Goal: Task Accomplishment & Management: Use online tool/utility

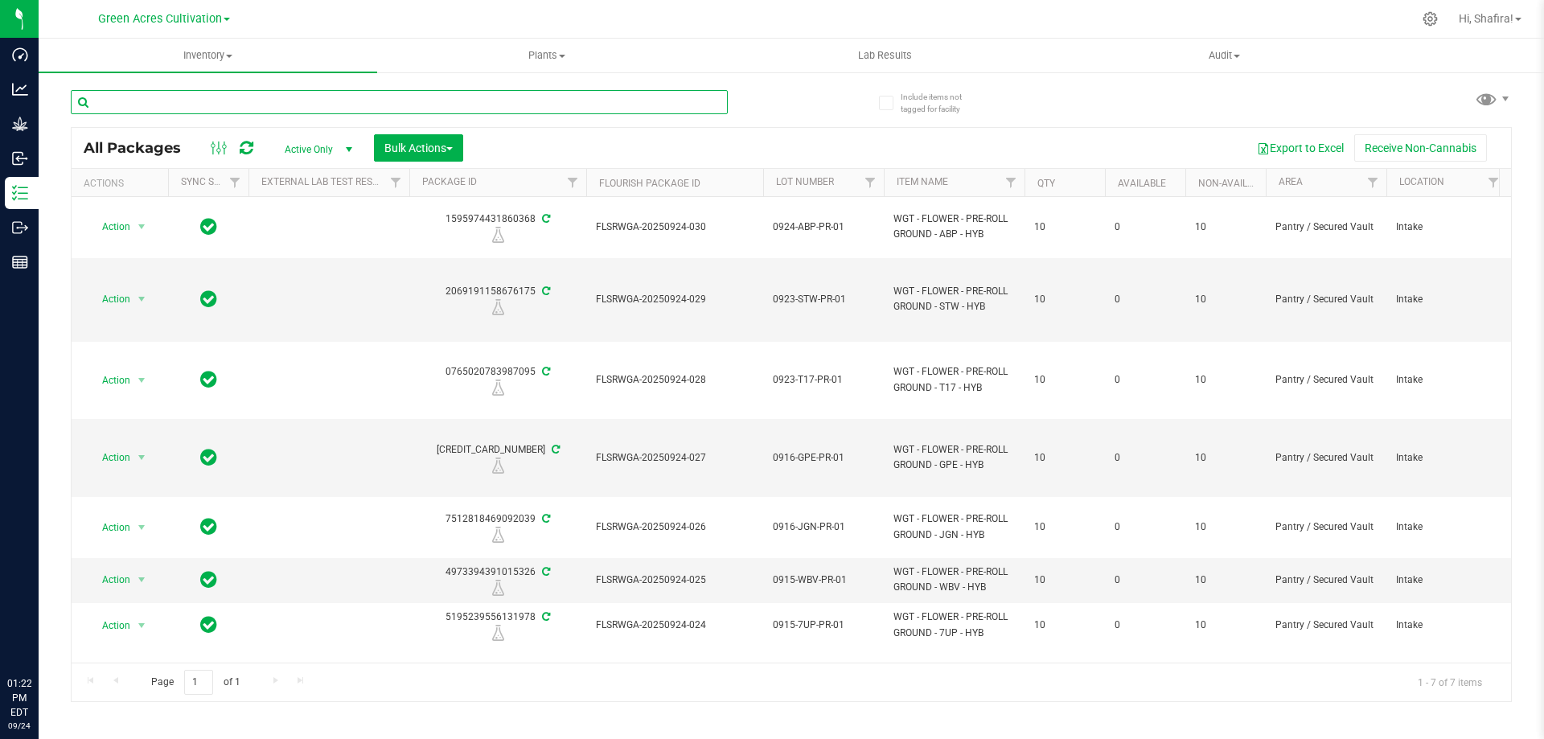
click at [303, 96] on input "text" at bounding box center [399, 102] width 657 height 24
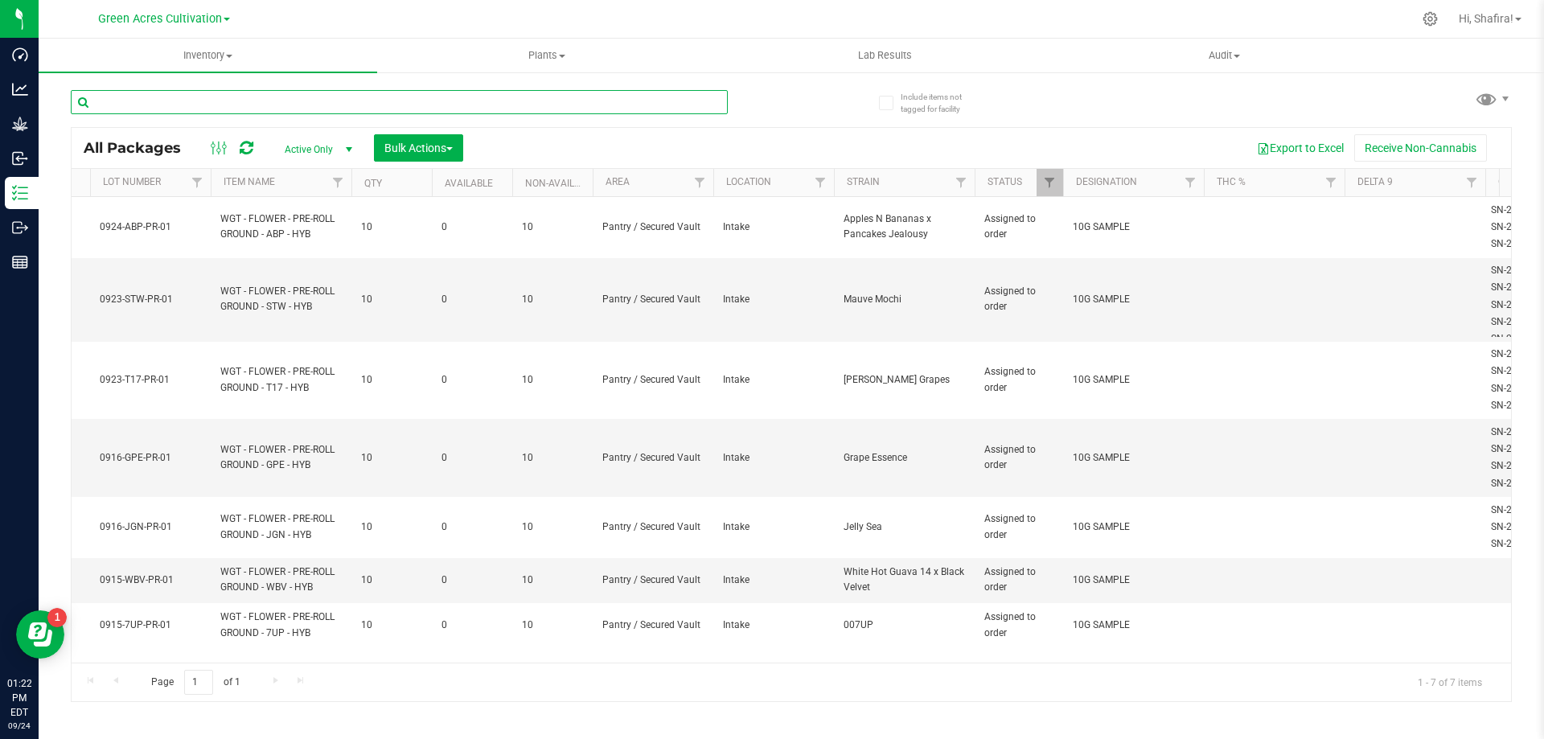
scroll to position [0, 729]
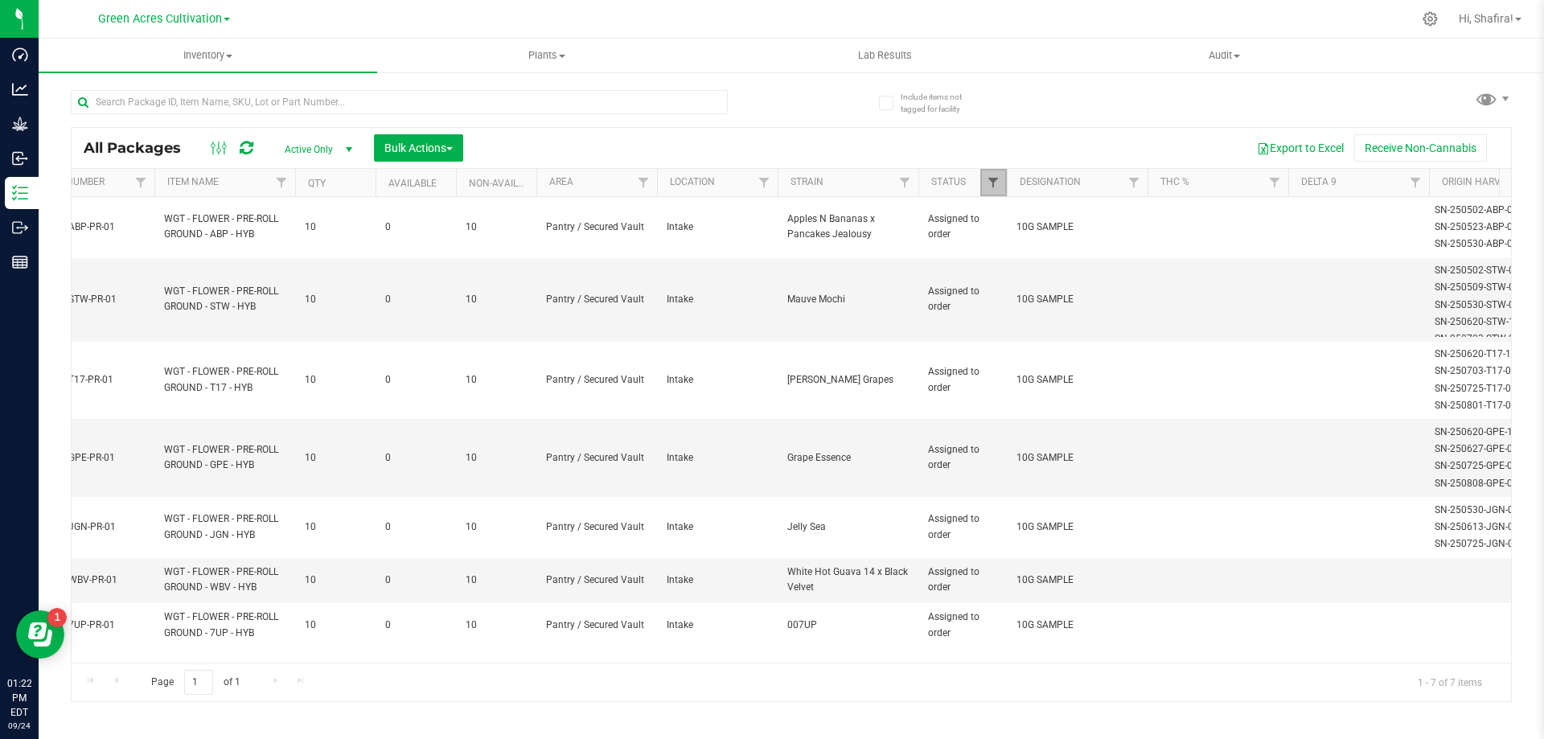
click at [990, 187] on span "Filter" at bounding box center [993, 182] width 13 height 13
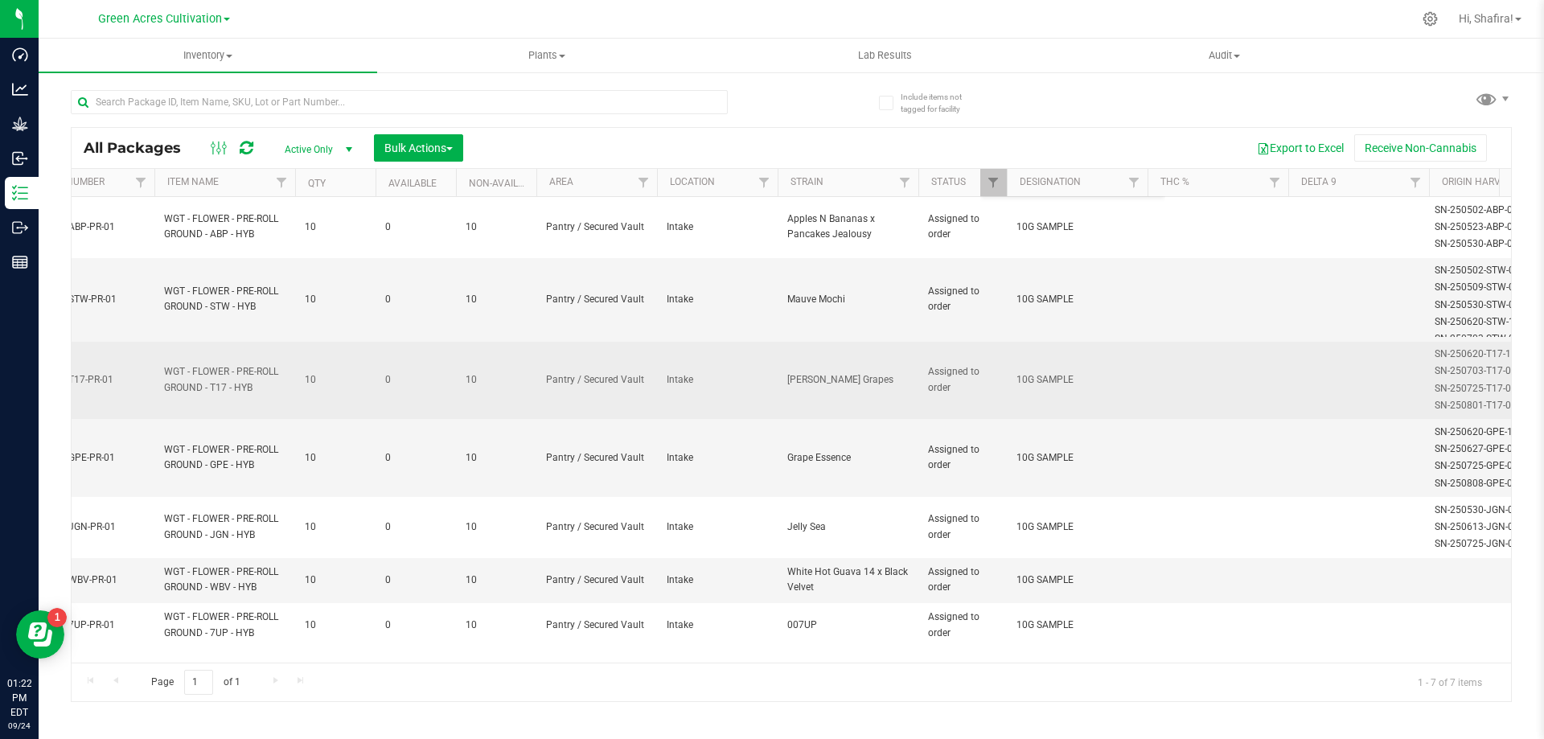
click at [1274, 344] on td at bounding box center [1218, 381] width 141 height 78
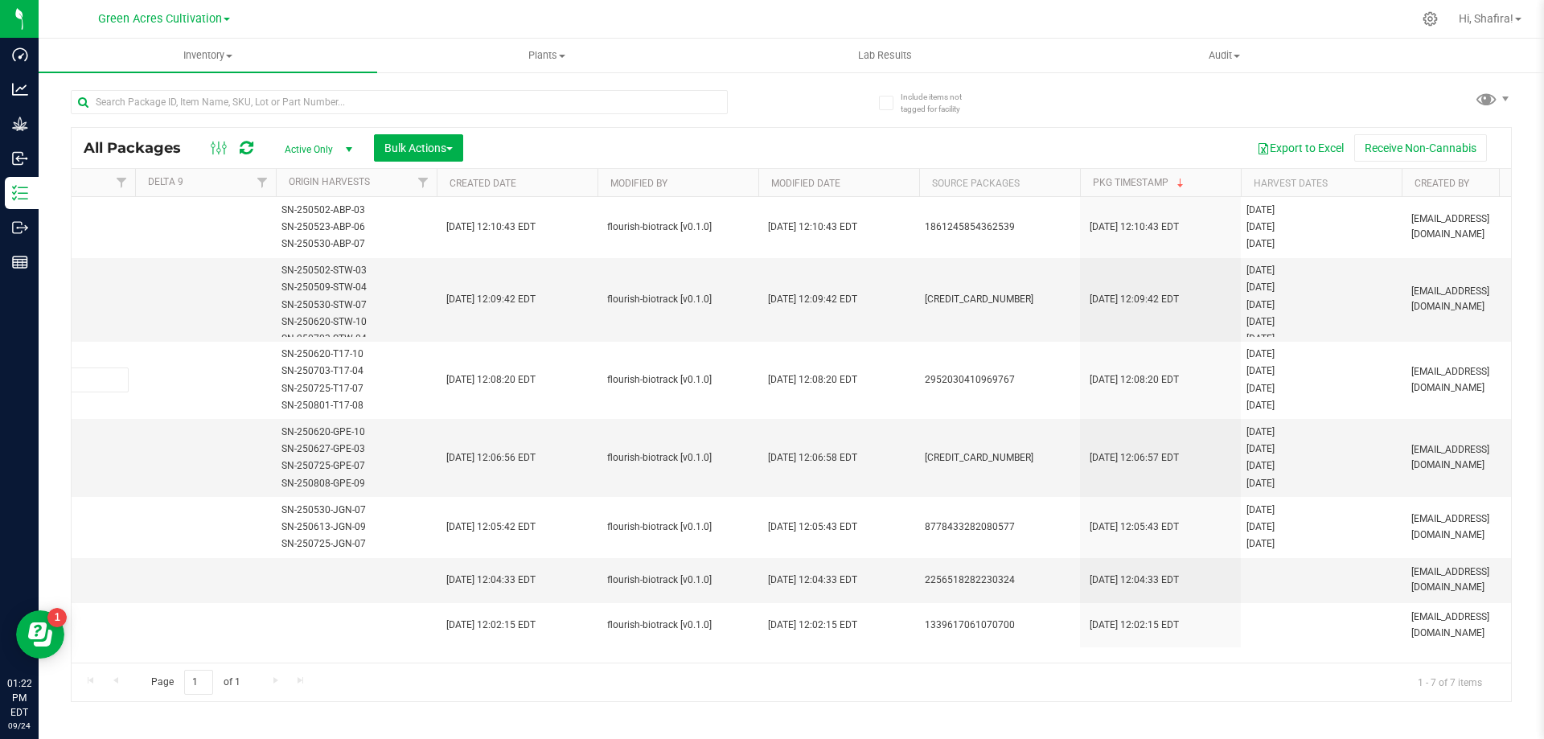
scroll to position [0, 0]
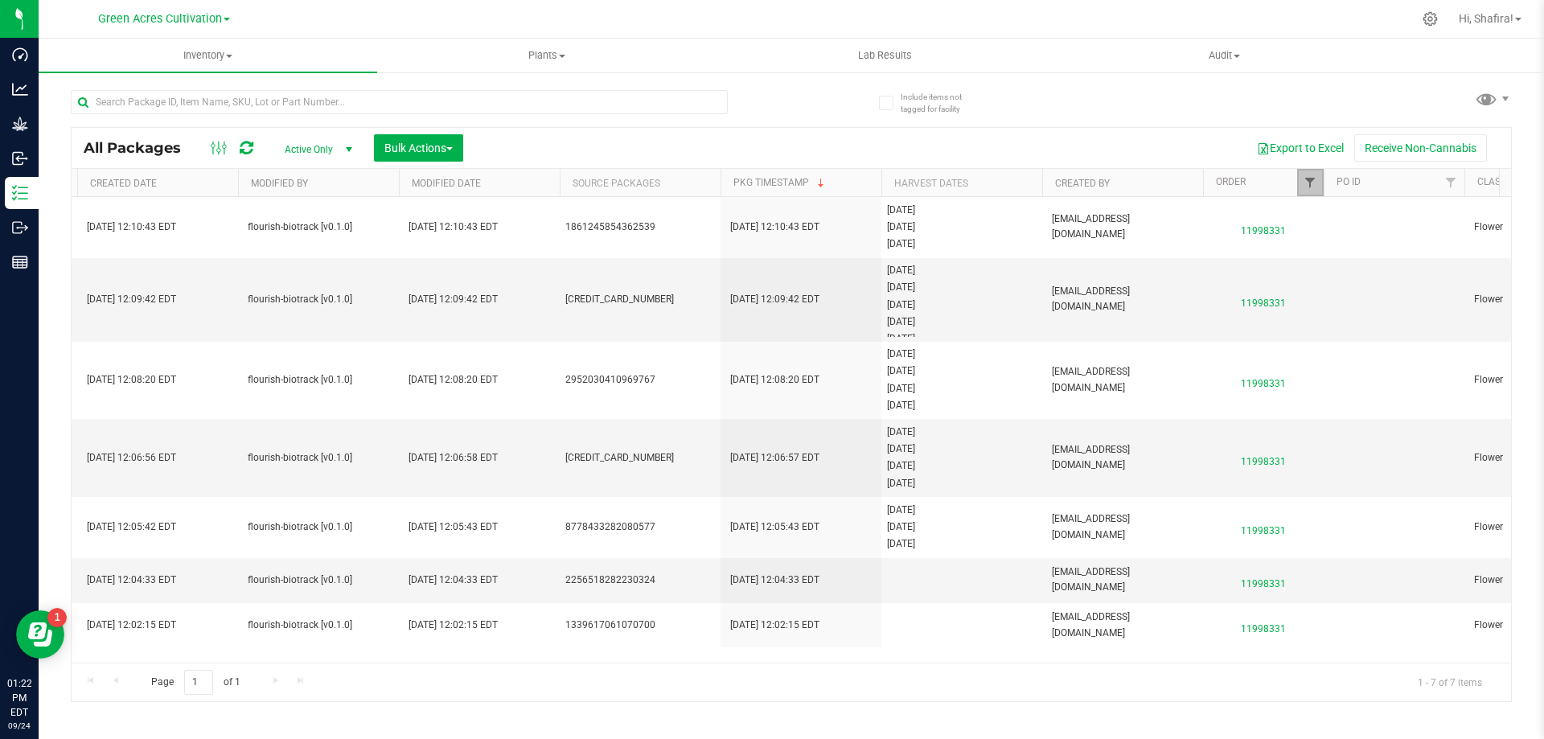
click at [1305, 189] on span "Filter" at bounding box center [1310, 182] width 13 height 13
click at [1415, 323] on button "Clear" at bounding box center [1433, 316] width 77 height 35
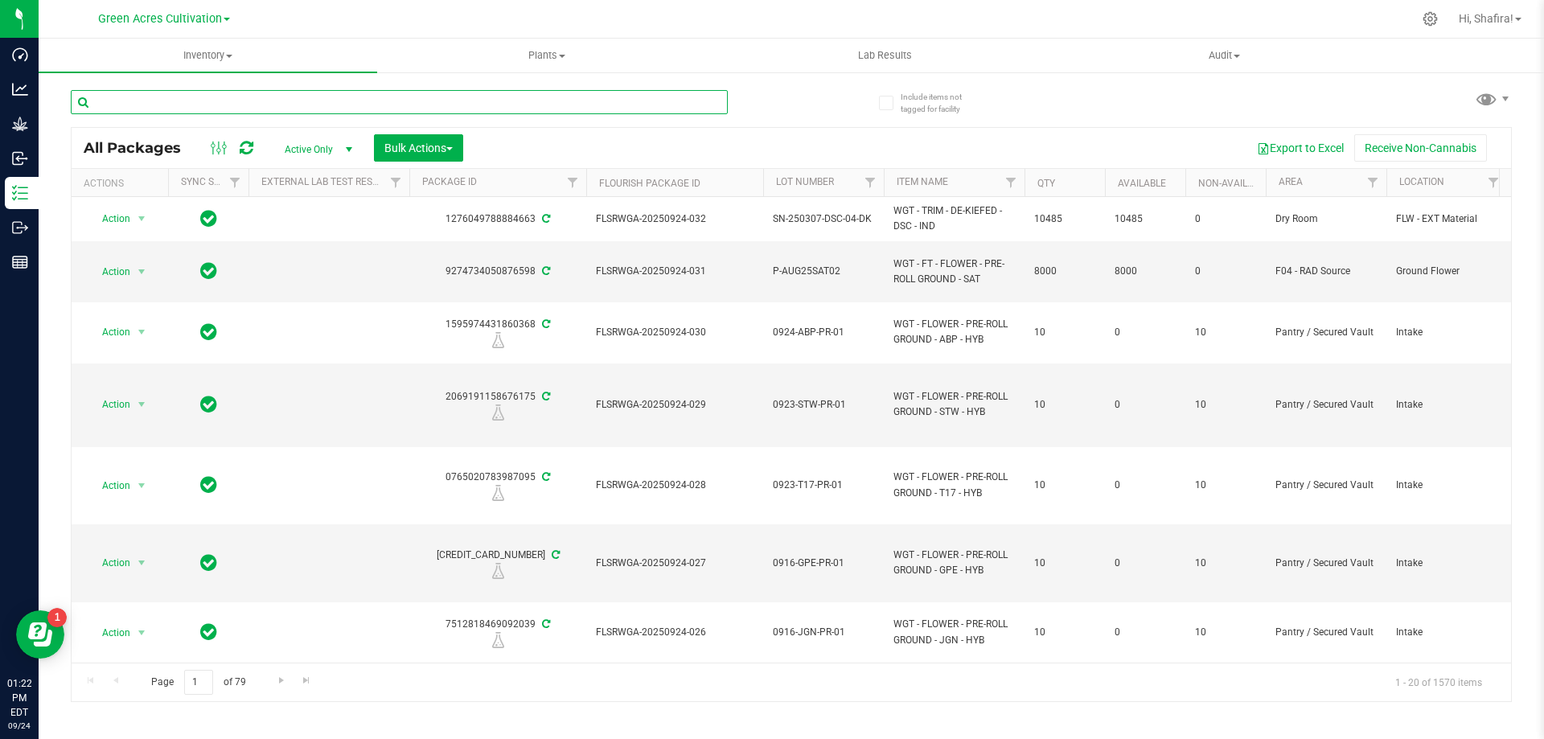
click at [625, 104] on input "text" at bounding box center [399, 102] width 657 height 24
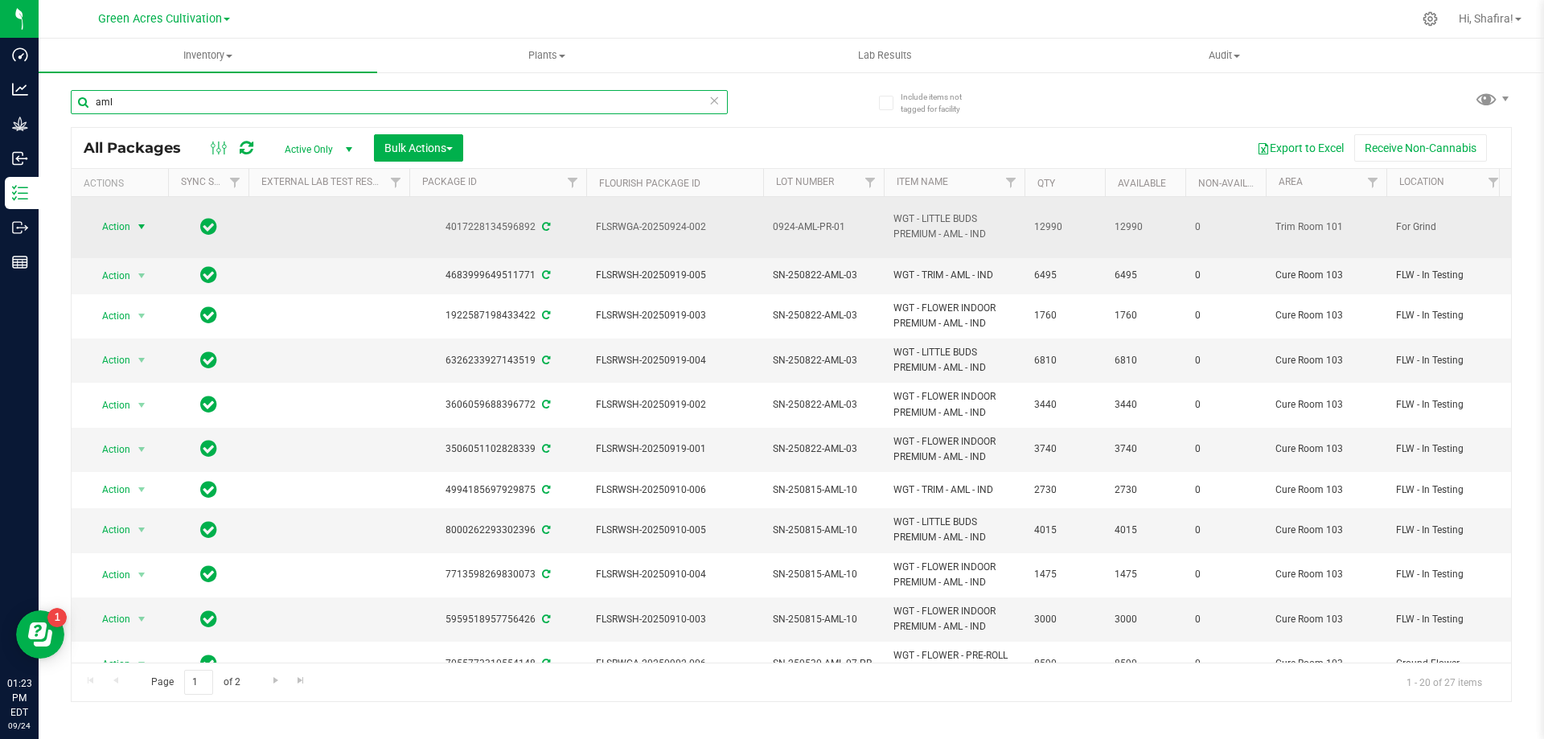
type input "aml"
click at [132, 231] on span "select" at bounding box center [142, 227] width 20 height 23
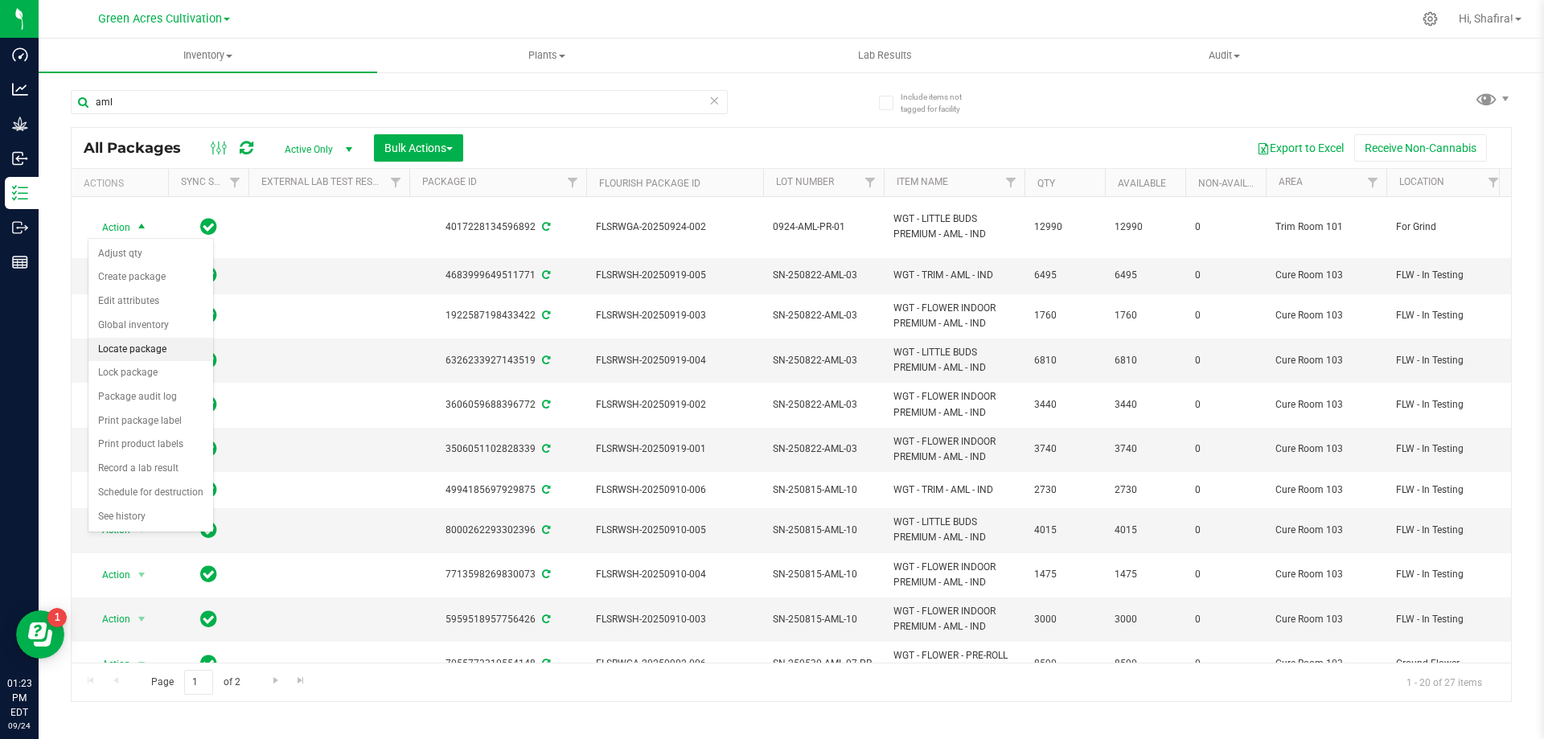
click at [133, 351] on li "Locate package" at bounding box center [150, 350] width 125 height 24
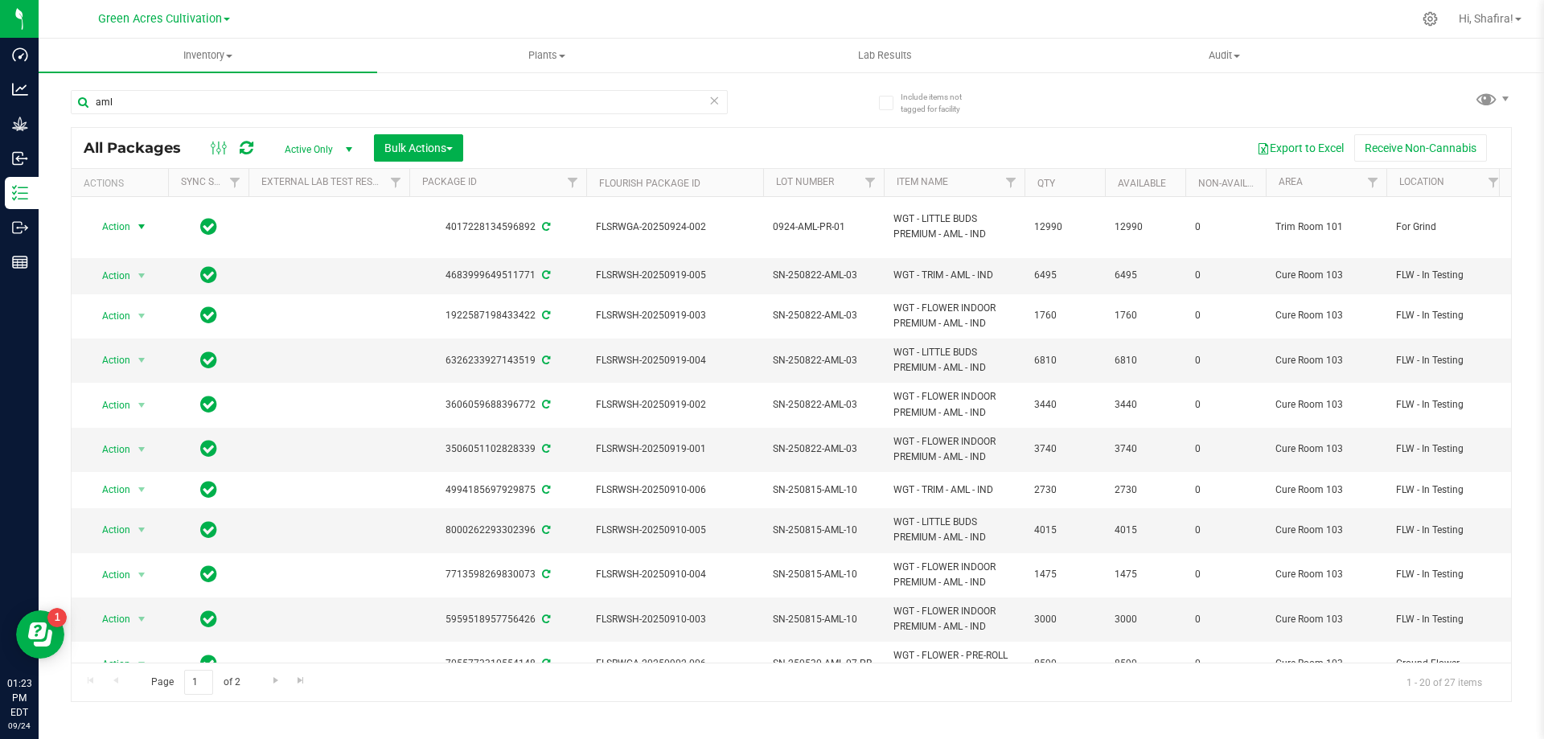
click at [122, 226] on span "Action" at bounding box center [109, 227] width 43 height 23
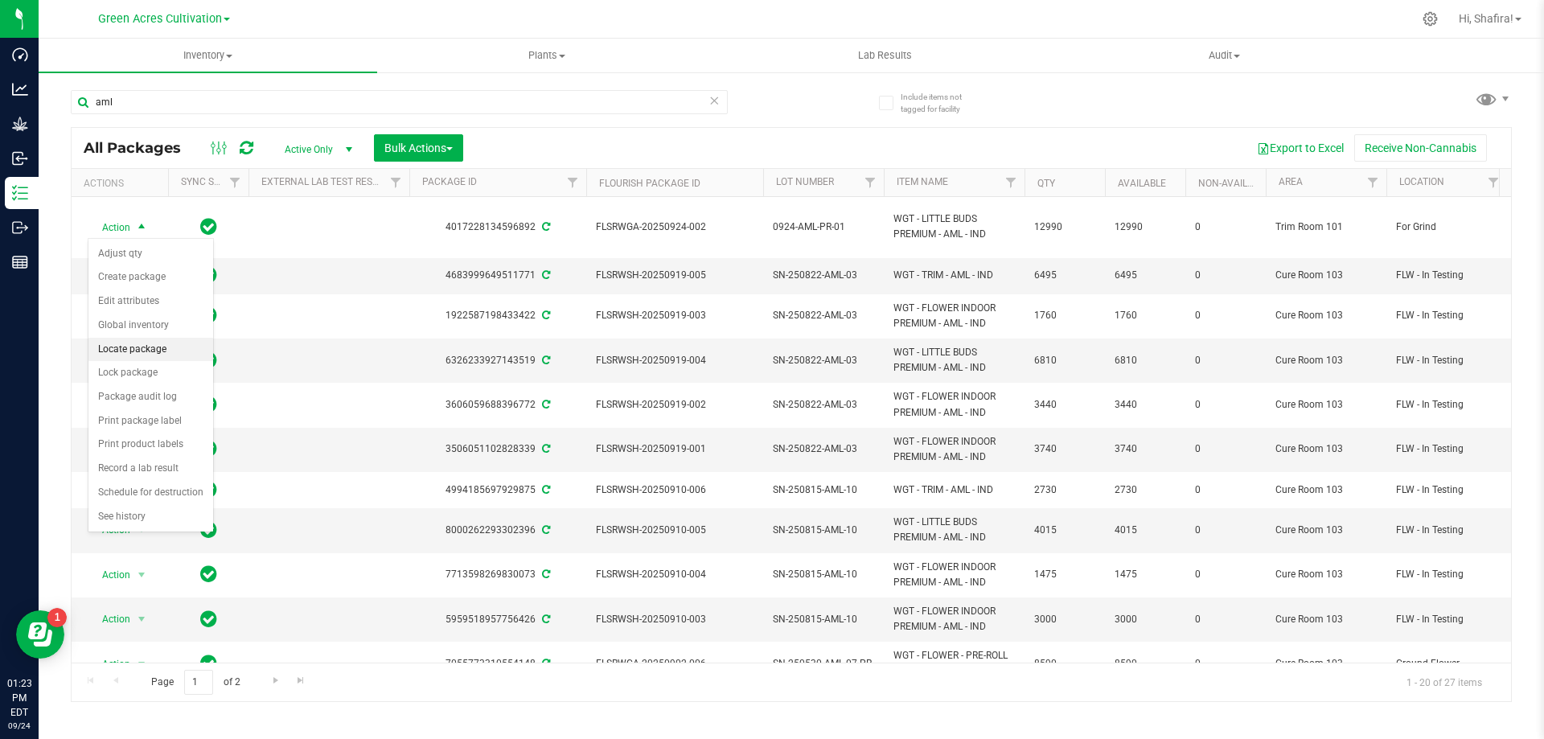
click at [148, 359] on li "Locate package" at bounding box center [150, 350] width 125 height 24
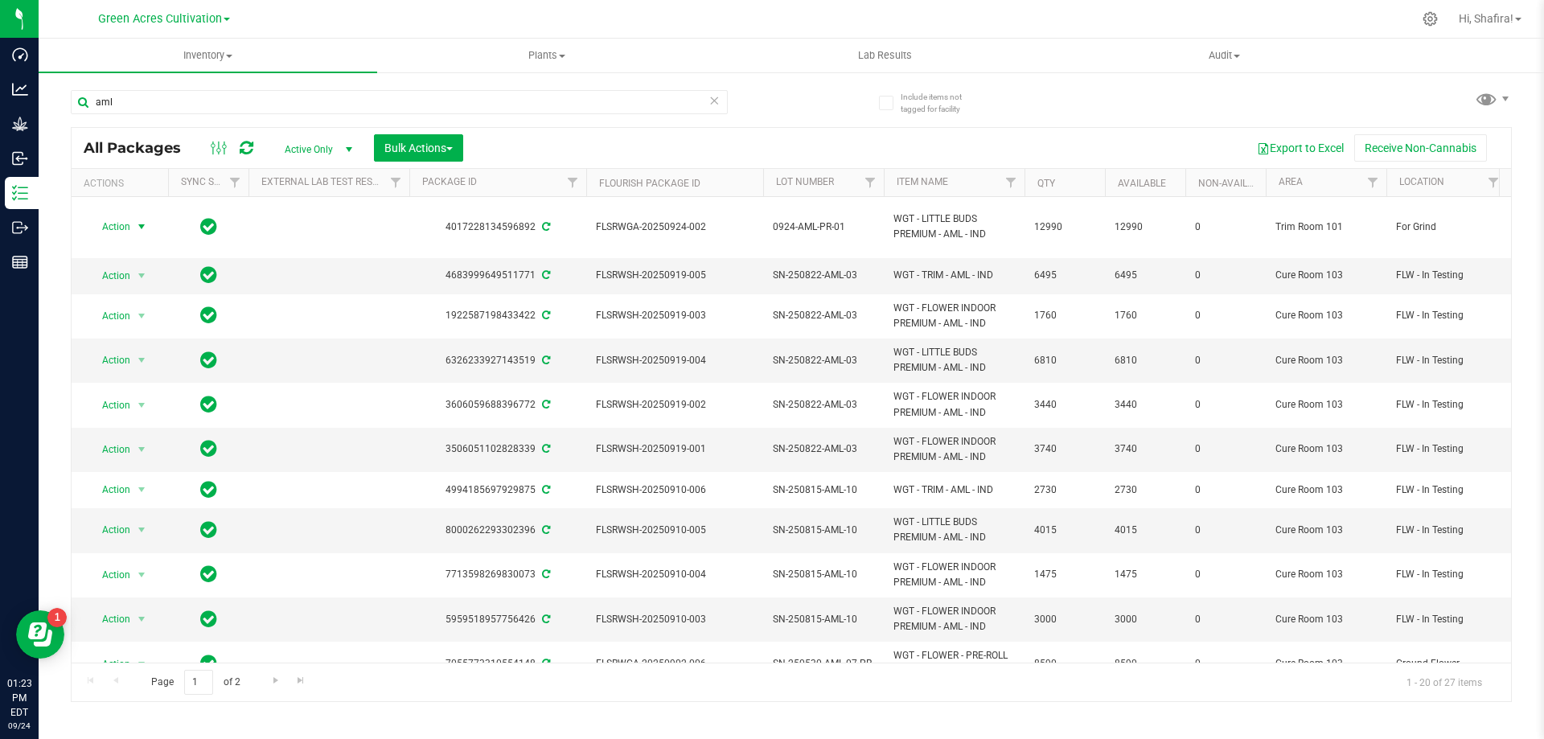
click at [128, 226] on span "Action" at bounding box center [109, 227] width 43 height 23
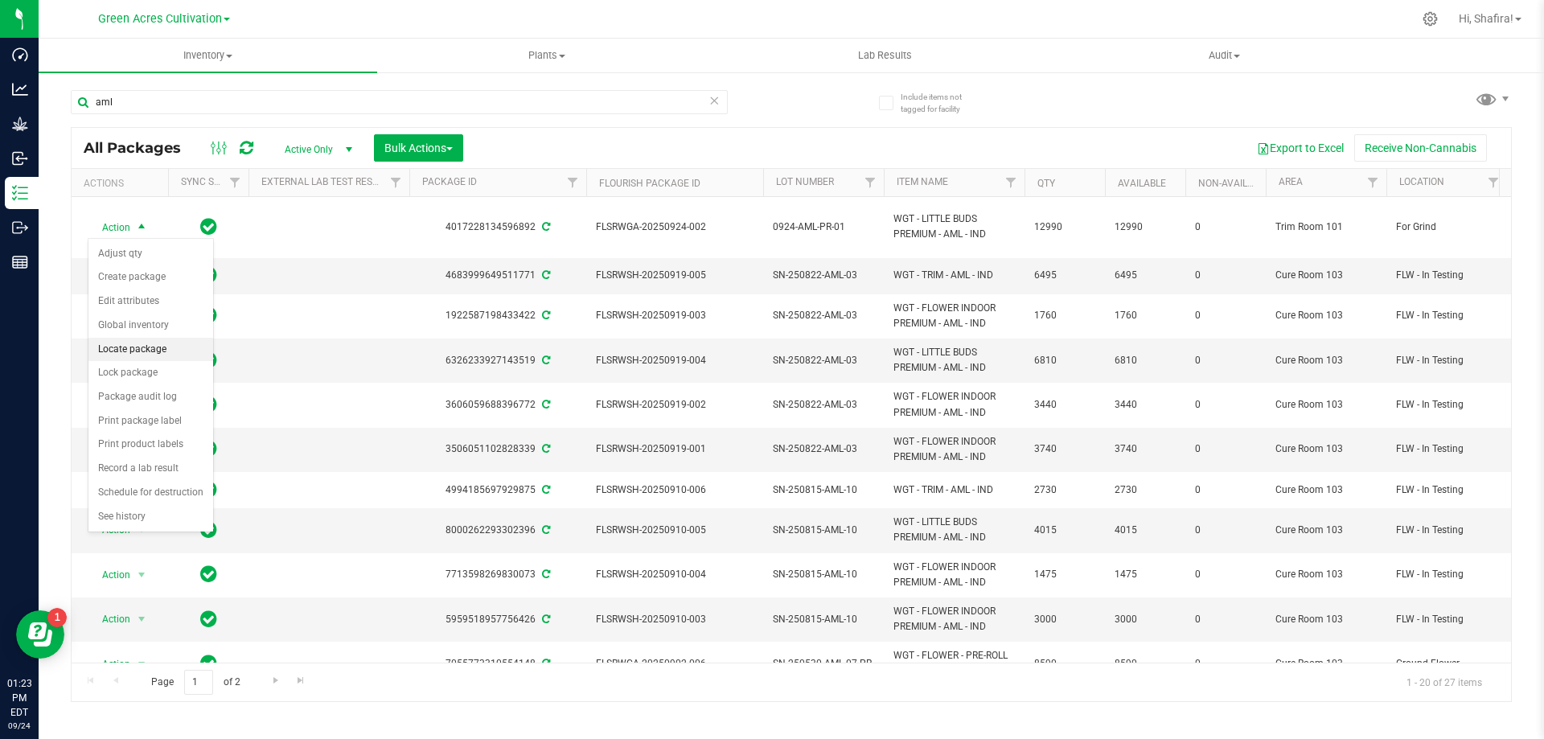
click at [144, 348] on li "Locate package" at bounding box center [150, 350] width 125 height 24
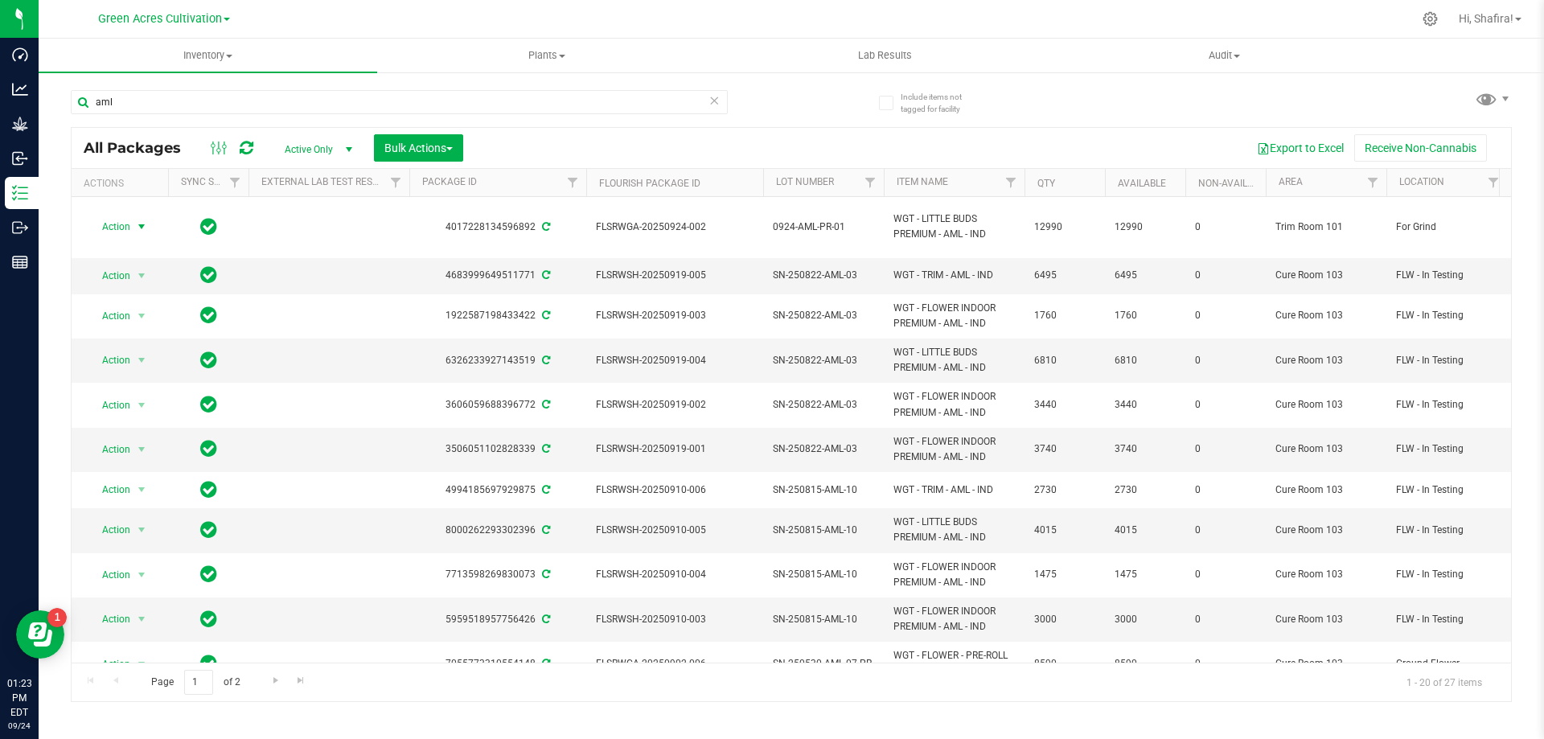
click at [115, 228] on span "Action" at bounding box center [109, 227] width 43 height 23
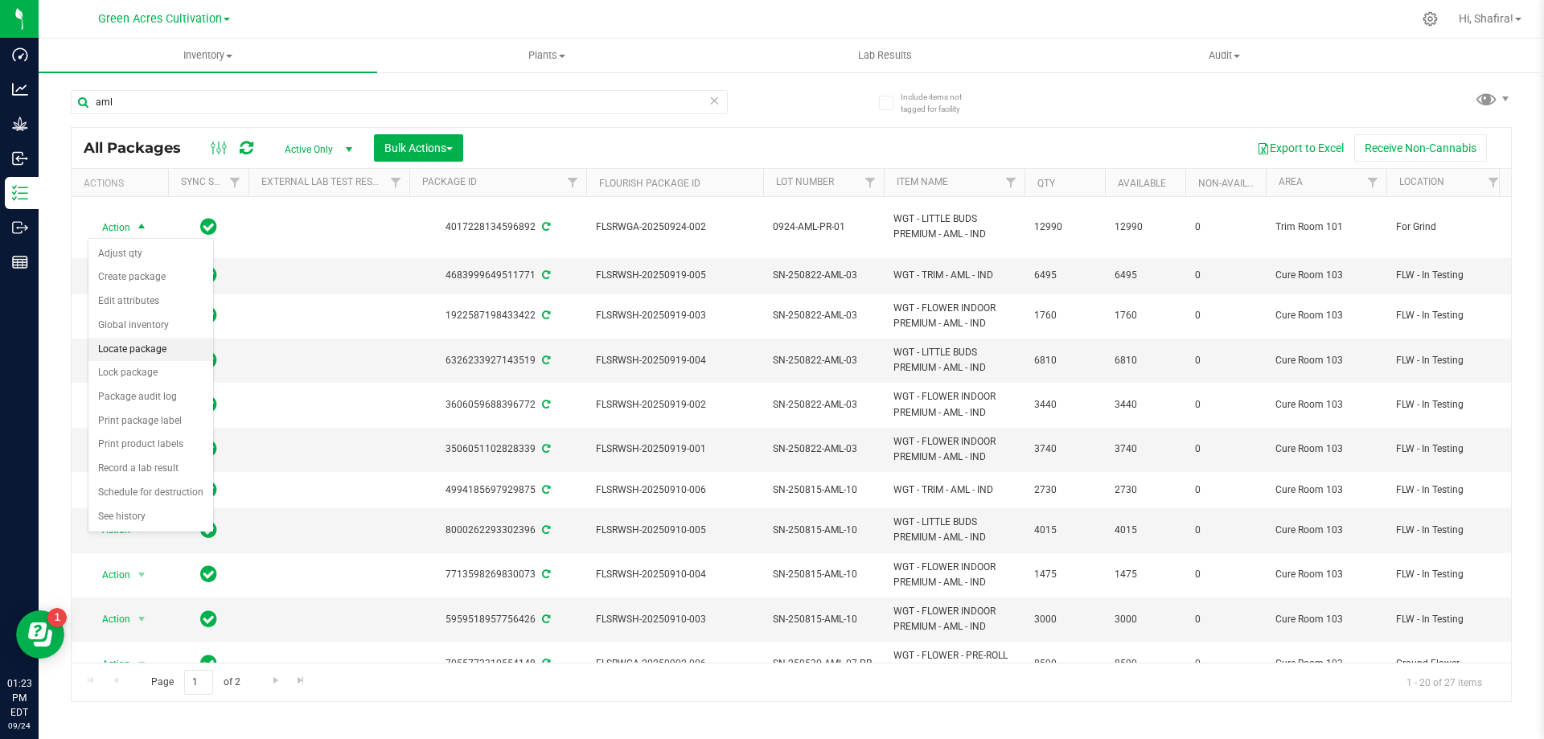
click at [158, 351] on li "Locate package" at bounding box center [150, 350] width 125 height 24
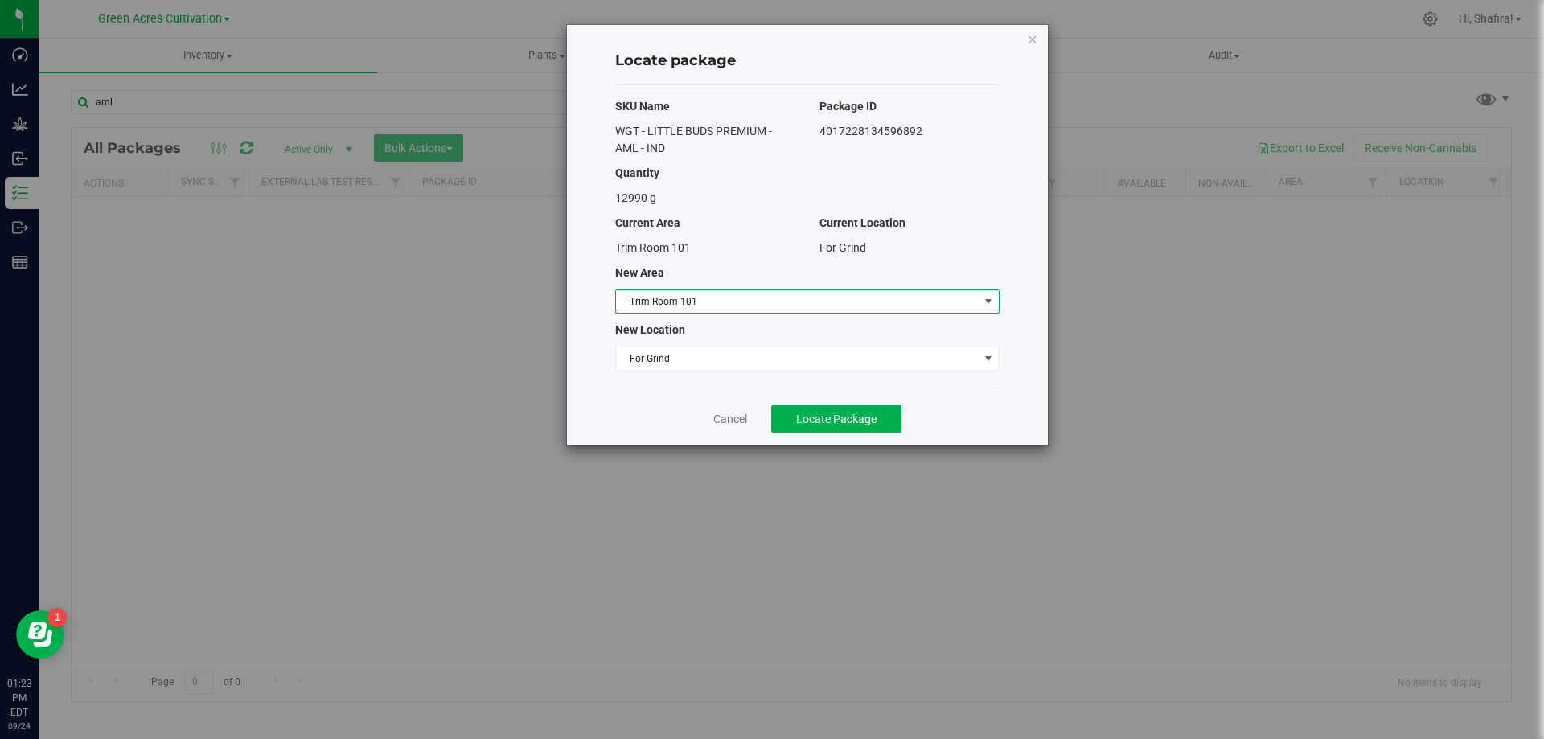
click at [675, 310] on span "Trim Room 101" at bounding box center [797, 301] width 363 height 23
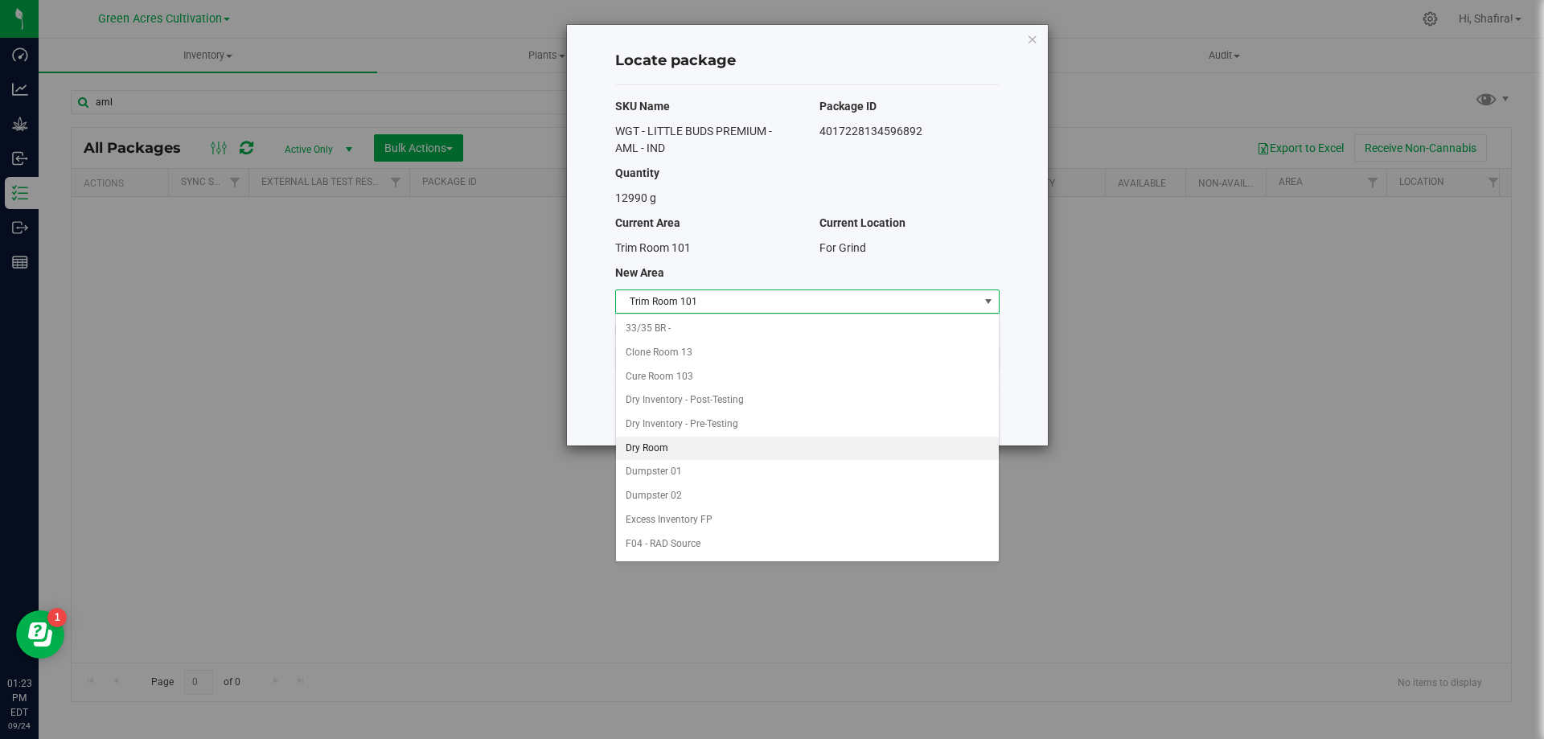
click at [664, 450] on li "Dry Room" at bounding box center [807, 449] width 383 height 24
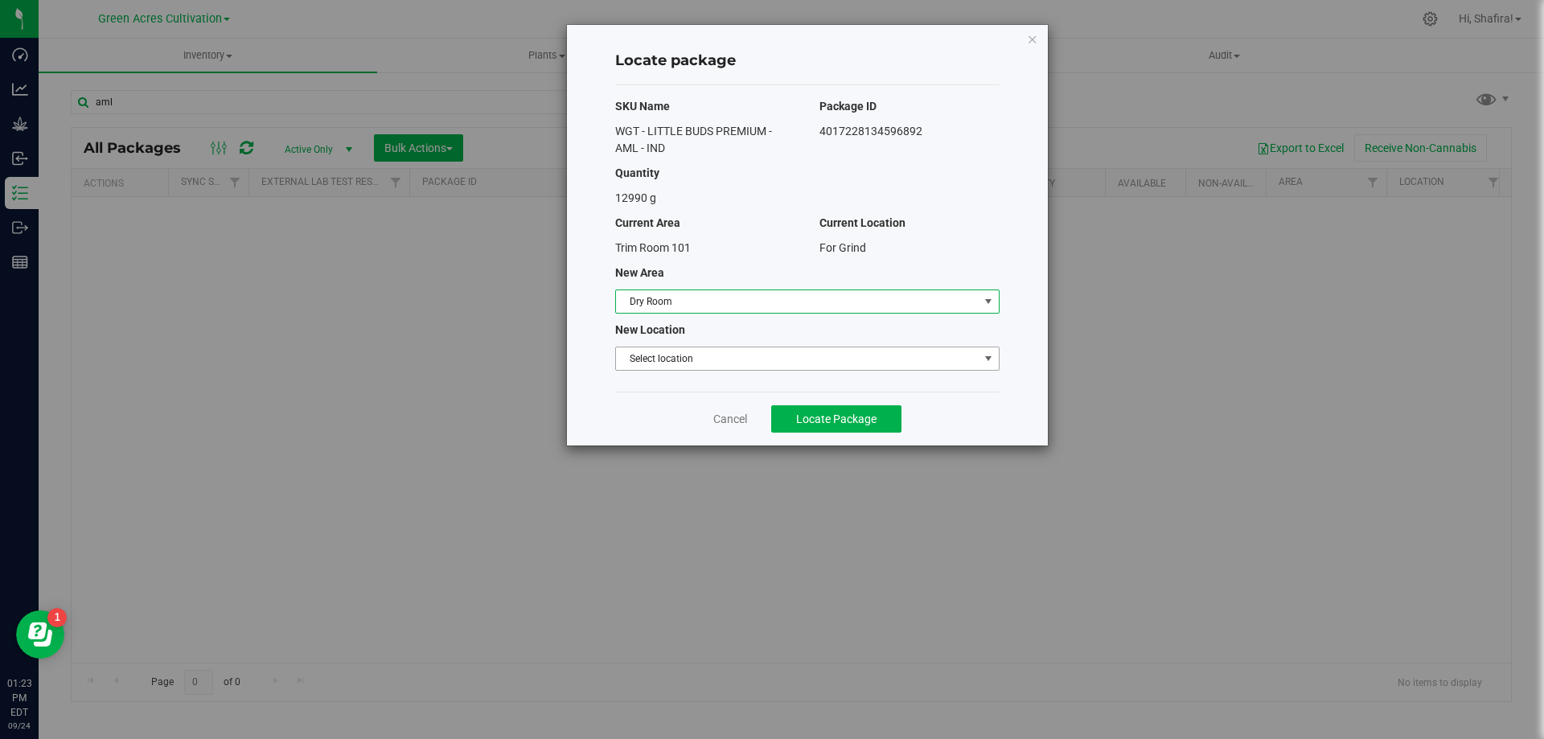
click at [672, 358] on span "Select location" at bounding box center [797, 358] width 363 height 23
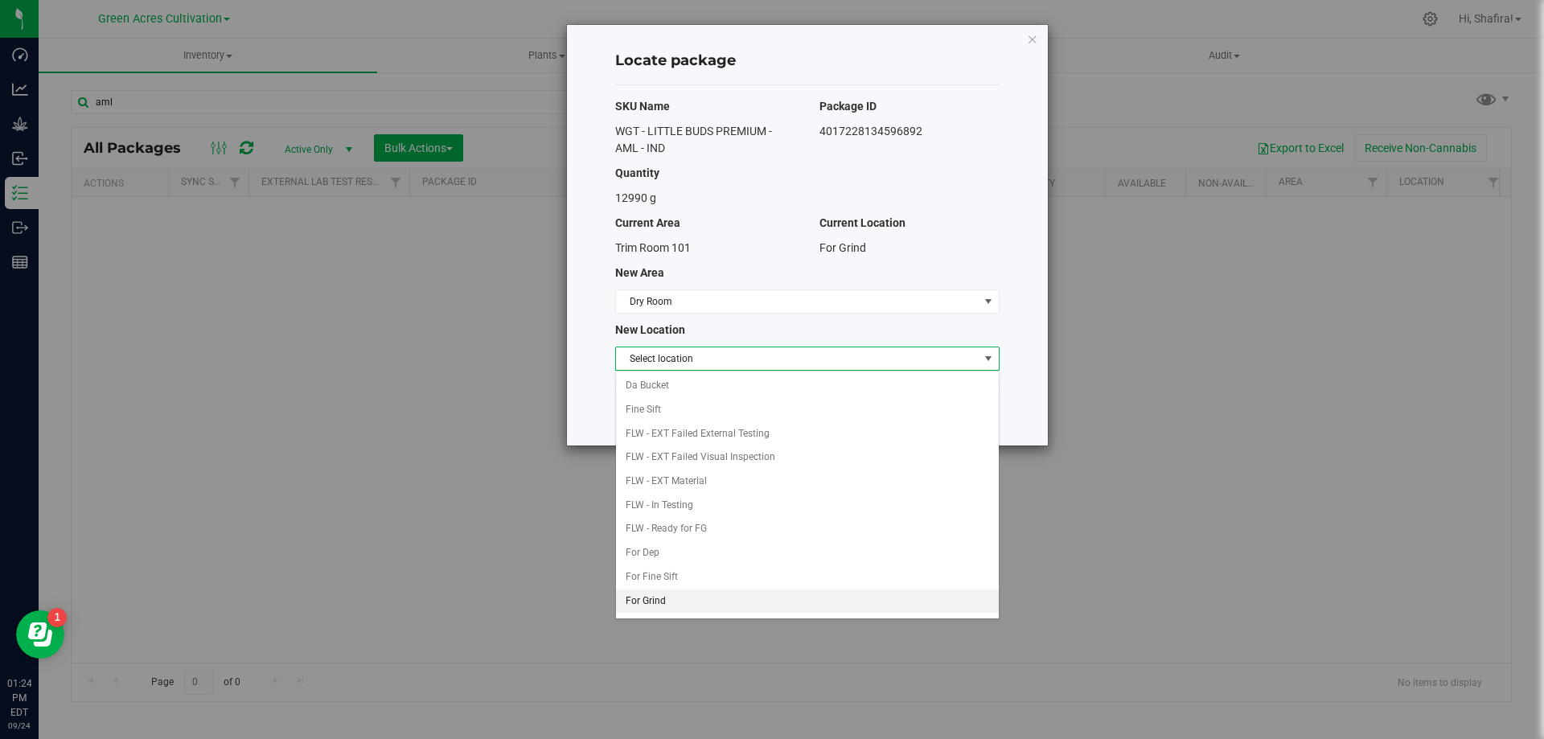
click at [688, 594] on li "For Grind" at bounding box center [807, 602] width 383 height 24
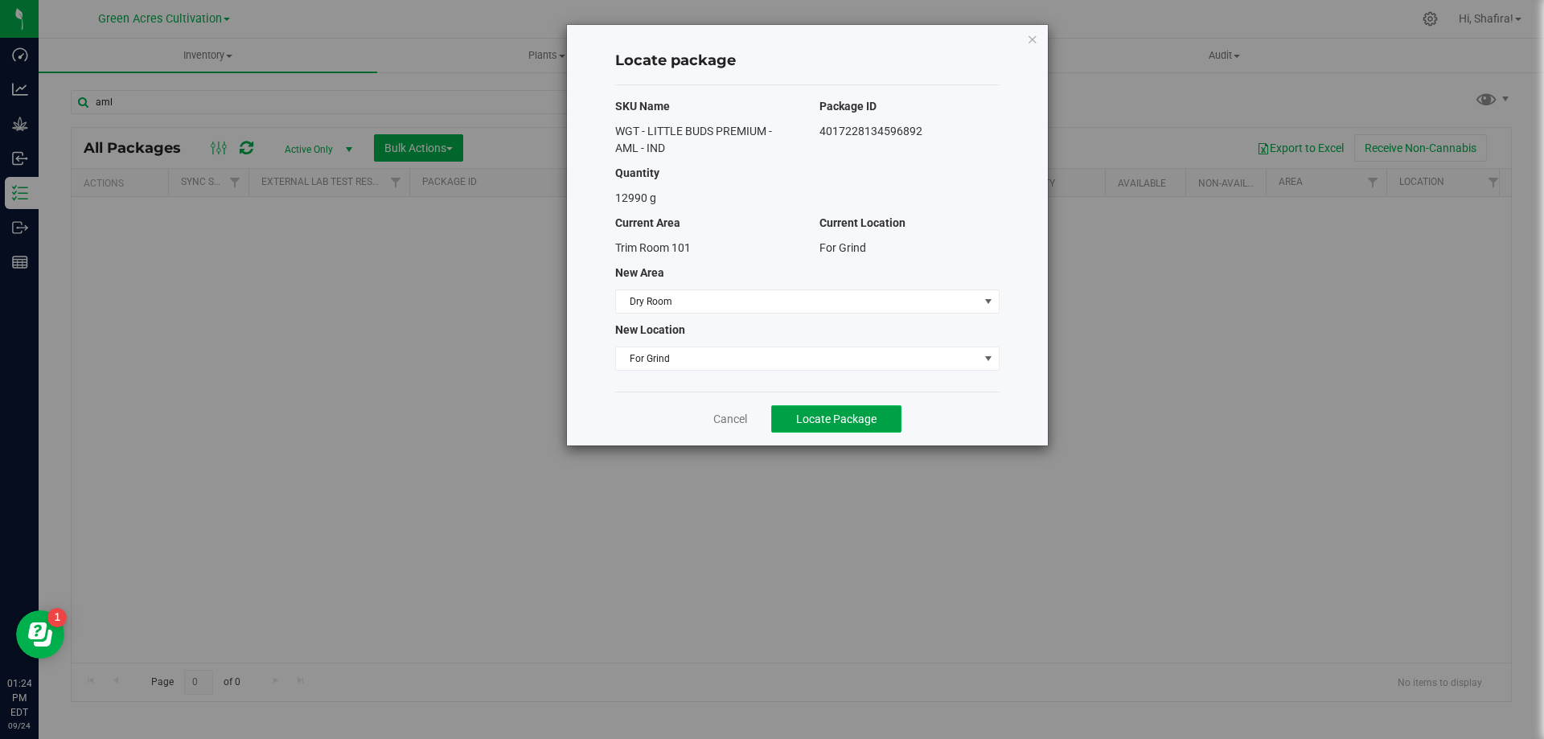
click at [823, 424] on span "Locate Package" at bounding box center [836, 419] width 80 height 13
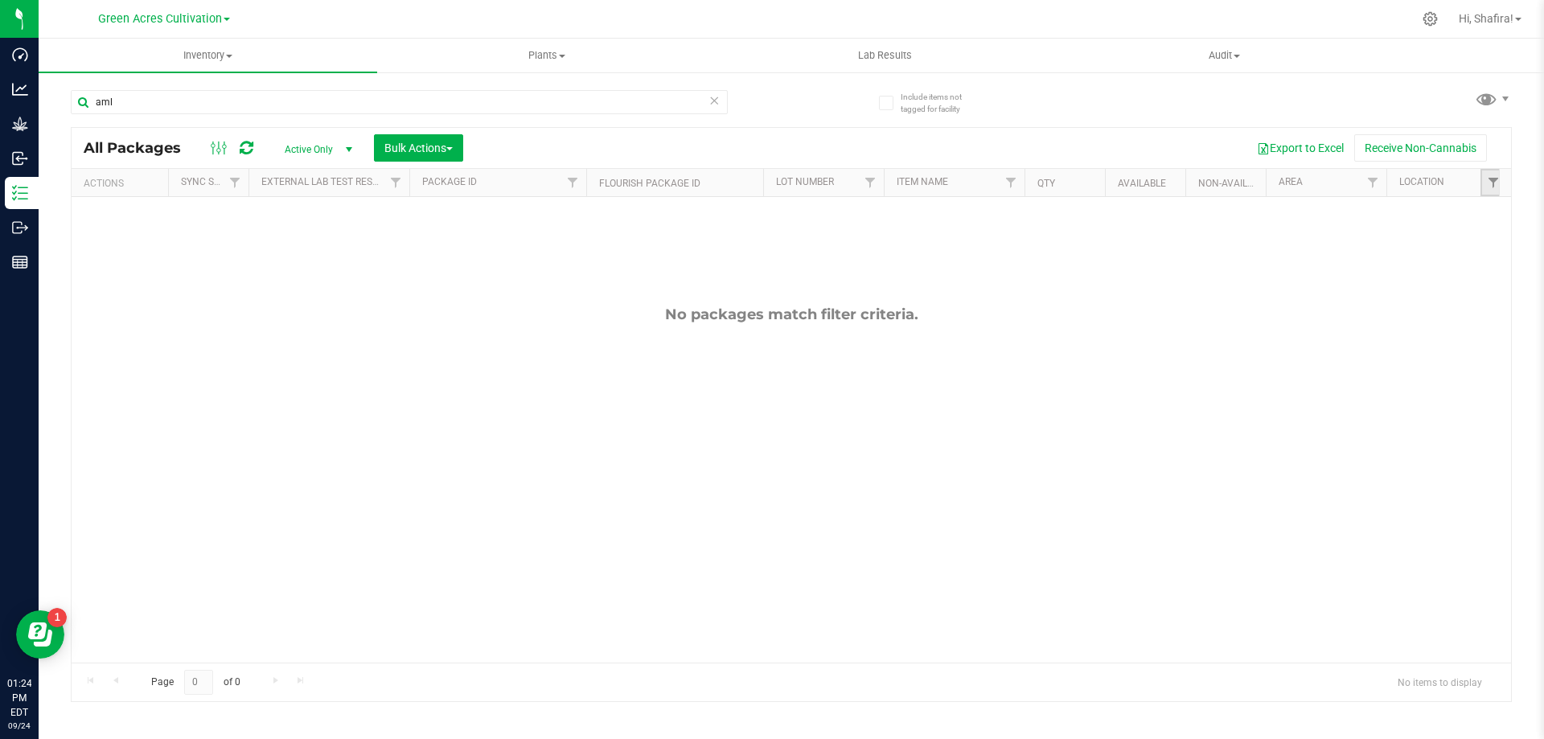
click at [1487, 190] on link "Filter" at bounding box center [1494, 182] width 27 height 27
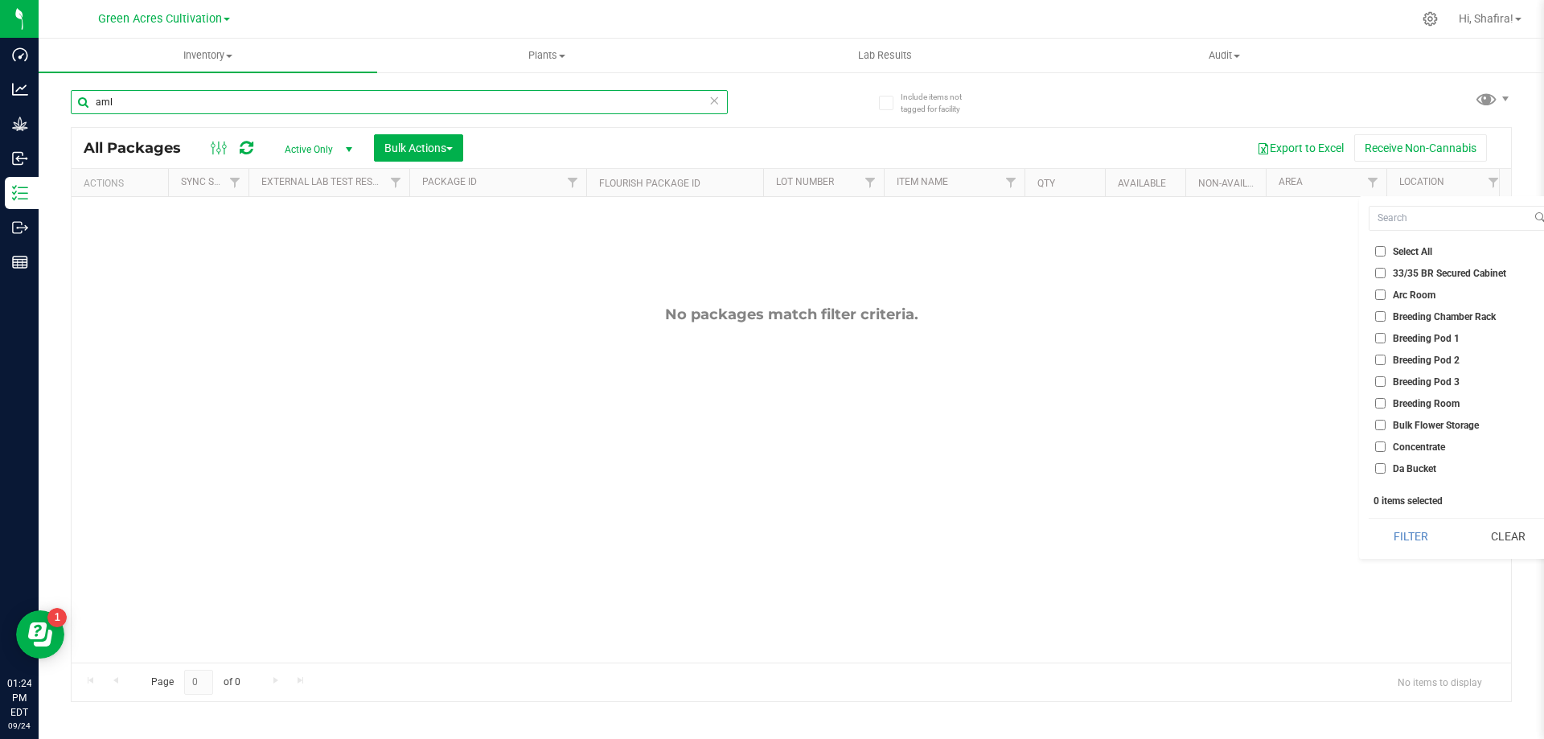
click at [180, 103] on input "aml" at bounding box center [399, 102] width 657 height 24
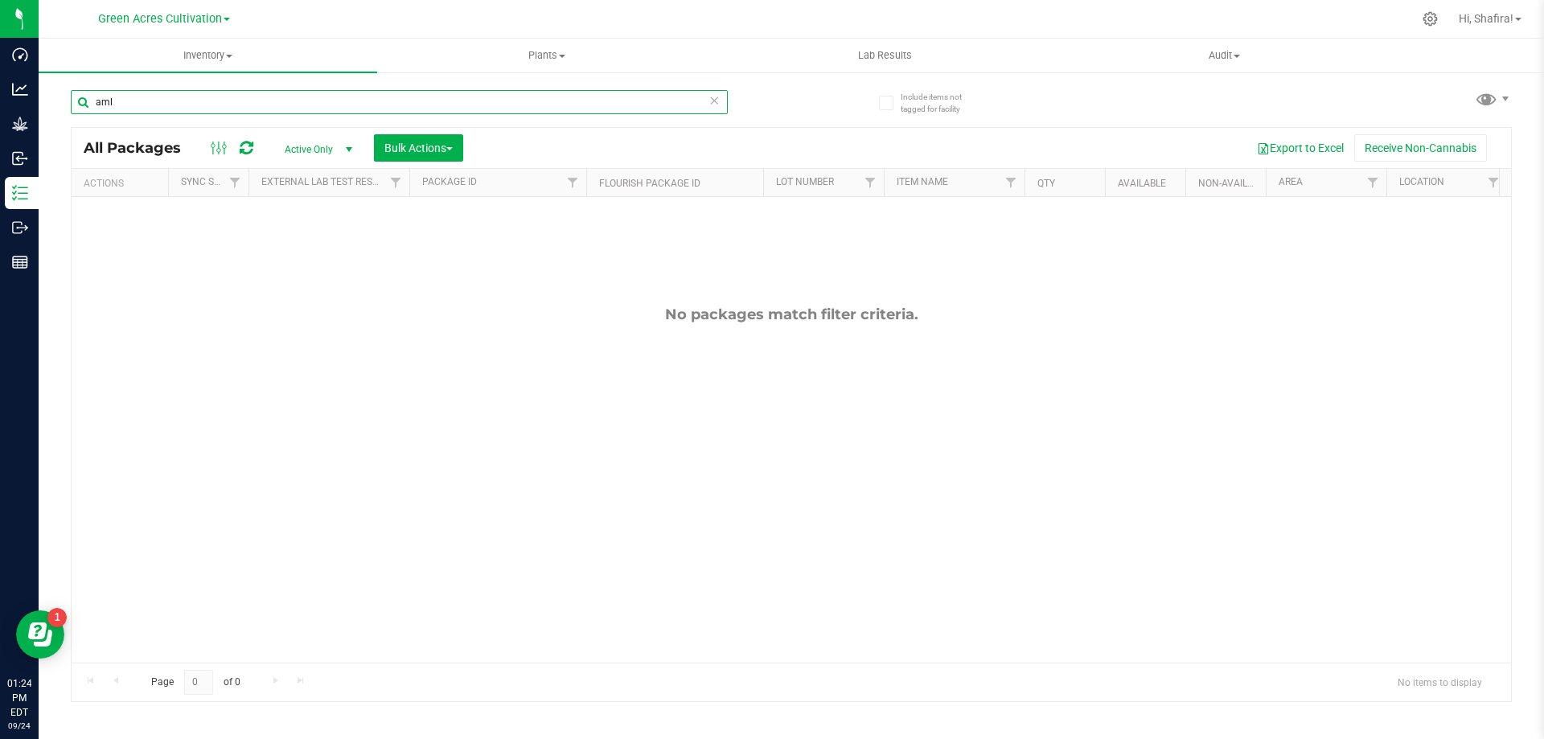
click at [180, 103] on input "aml" at bounding box center [399, 102] width 657 height 24
click at [123, 101] on input "aml" at bounding box center [399, 102] width 657 height 24
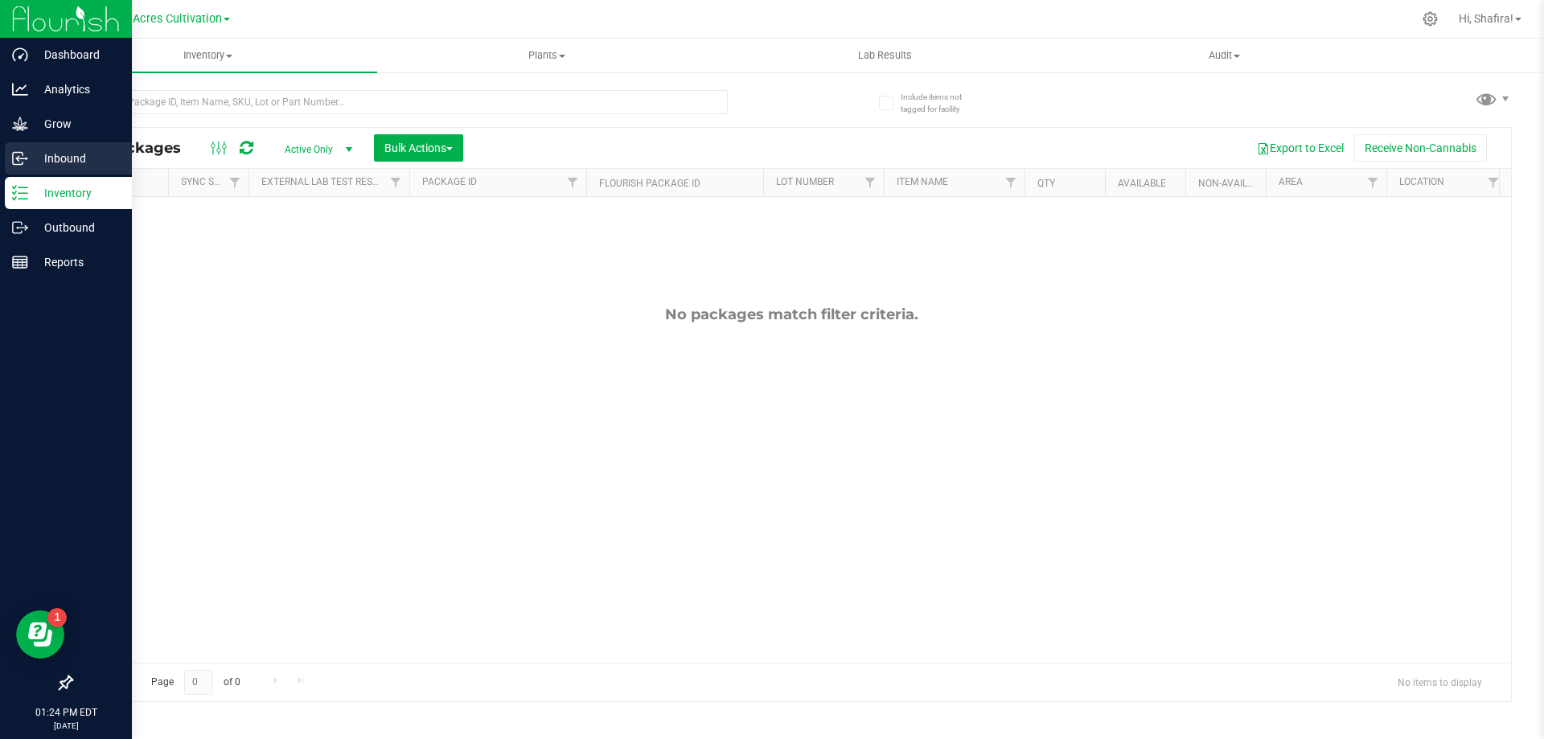
click at [25, 165] on icon at bounding box center [20, 158] width 16 height 16
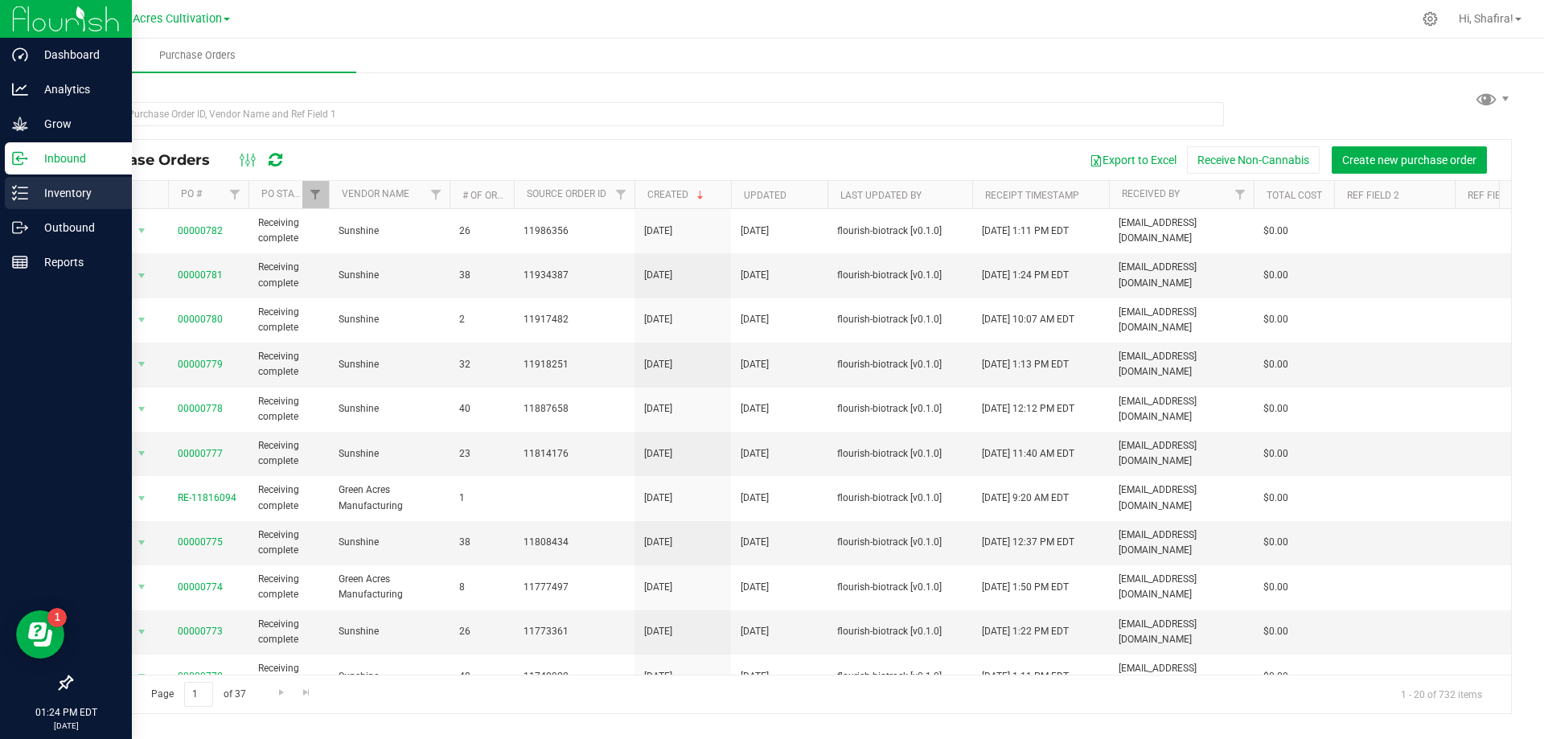
click at [83, 193] on p "Inventory" at bounding box center [76, 192] width 97 height 19
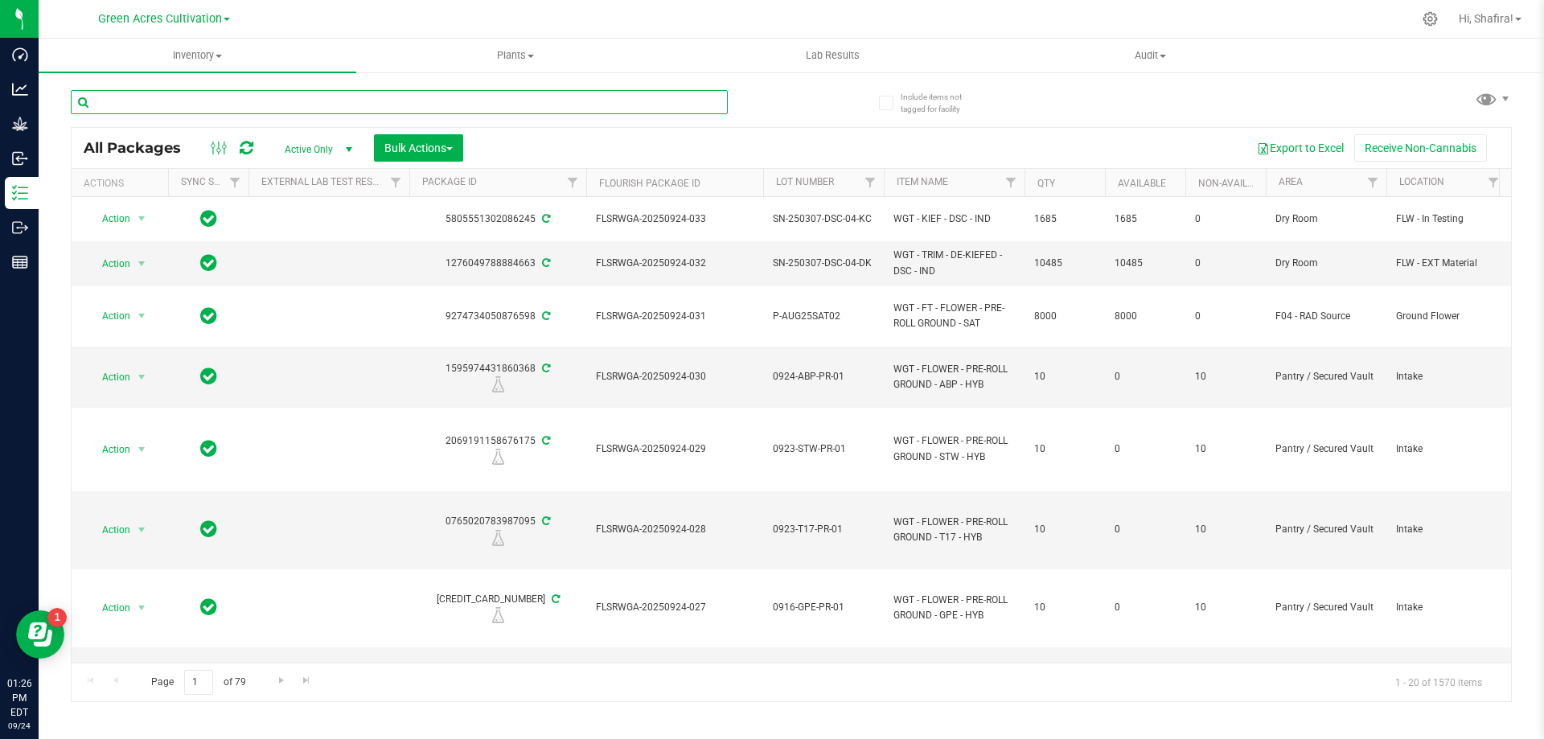
click at [414, 90] on input "text" at bounding box center [399, 102] width 657 height 24
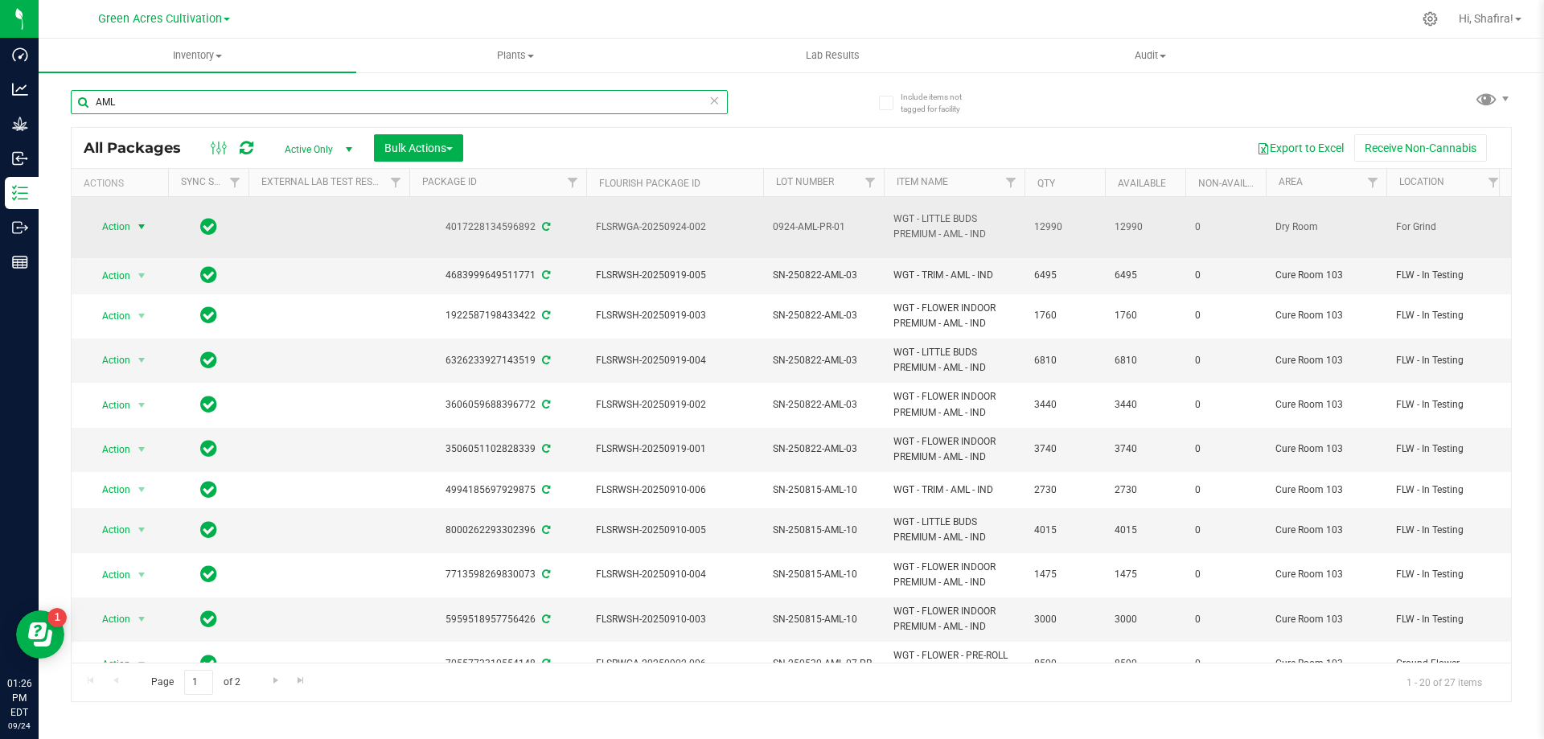
type input "AML"
click at [130, 229] on span "Action" at bounding box center [109, 227] width 43 height 23
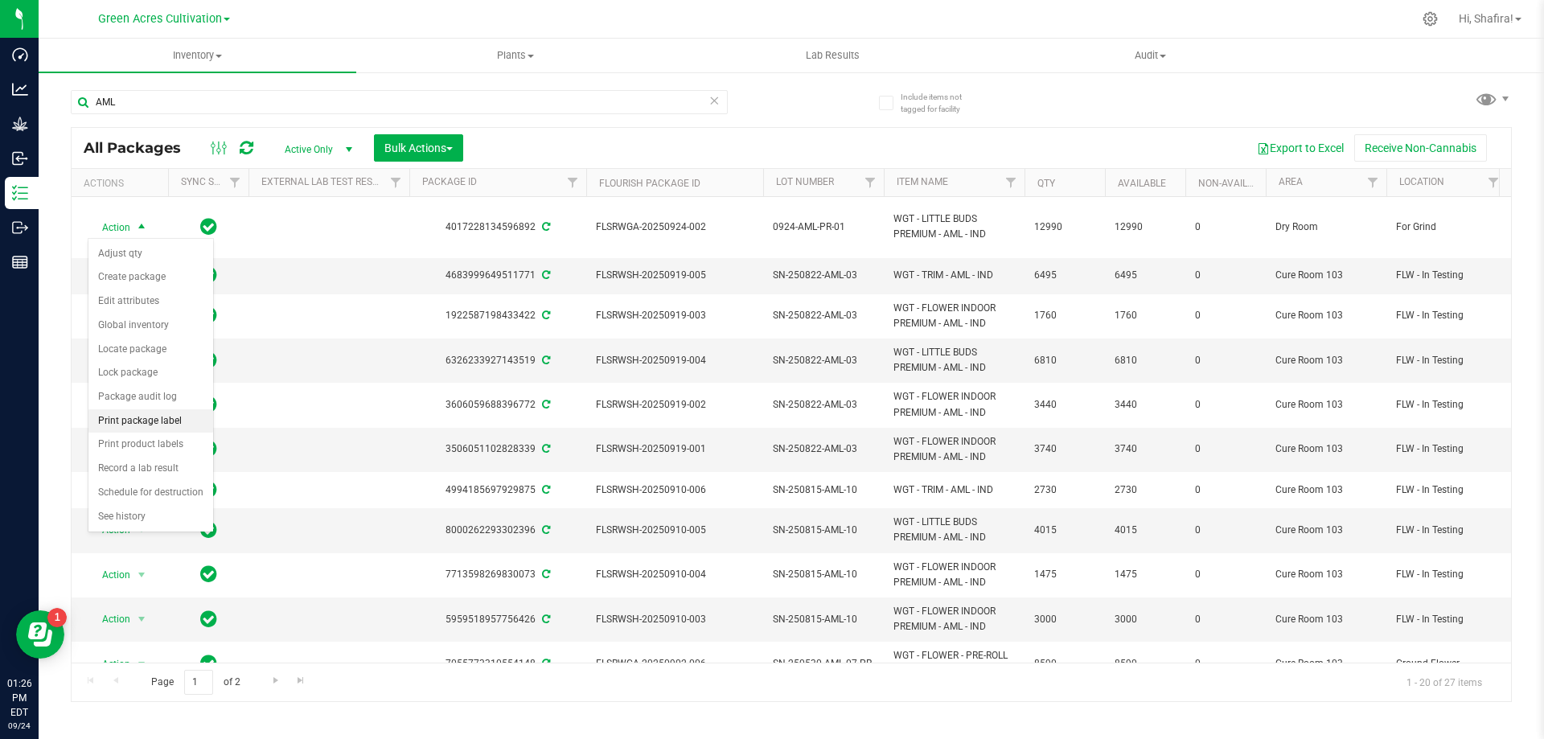
click at [169, 417] on li "Print package label" at bounding box center [150, 421] width 125 height 24
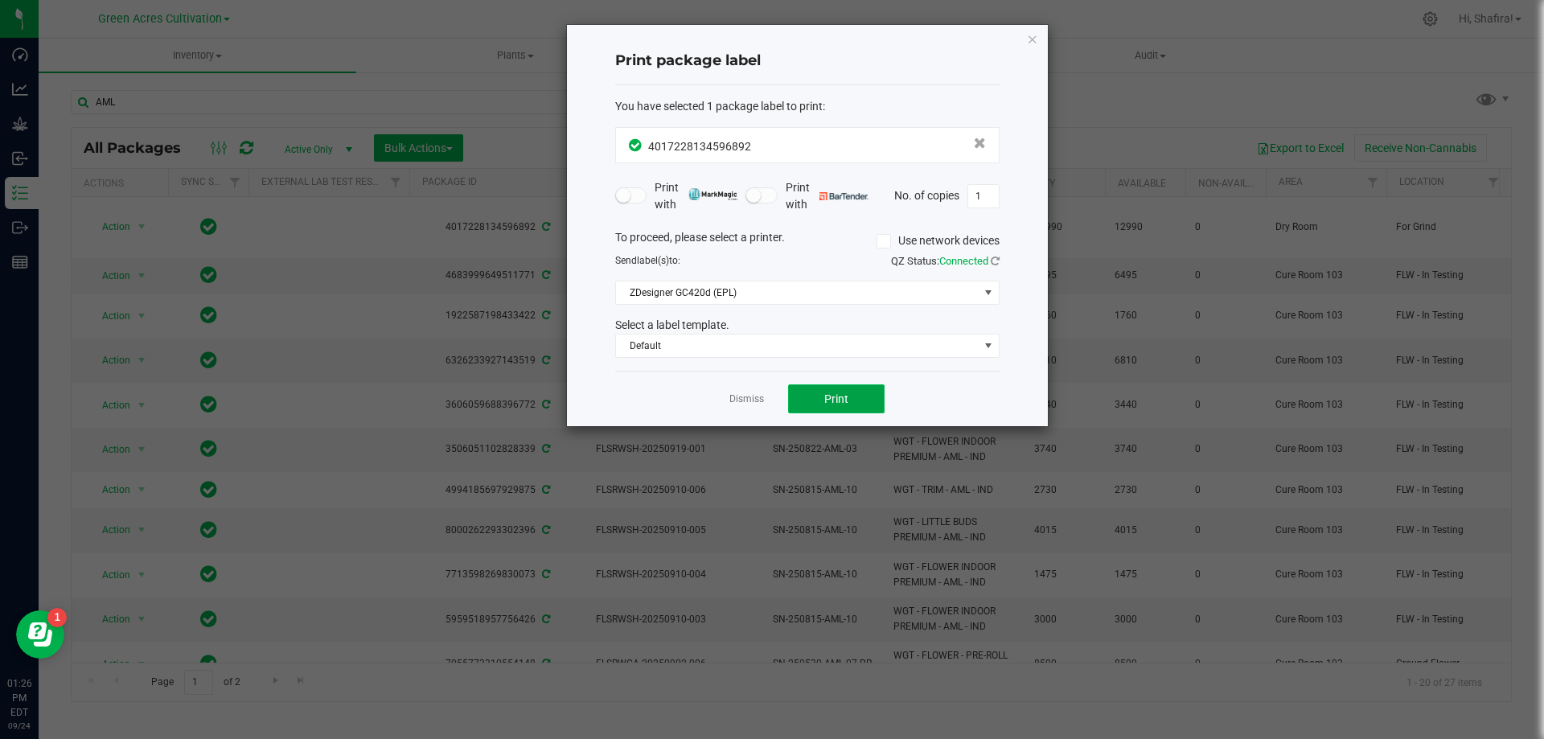
click at [803, 389] on button "Print" at bounding box center [836, 398] width 97 height 29
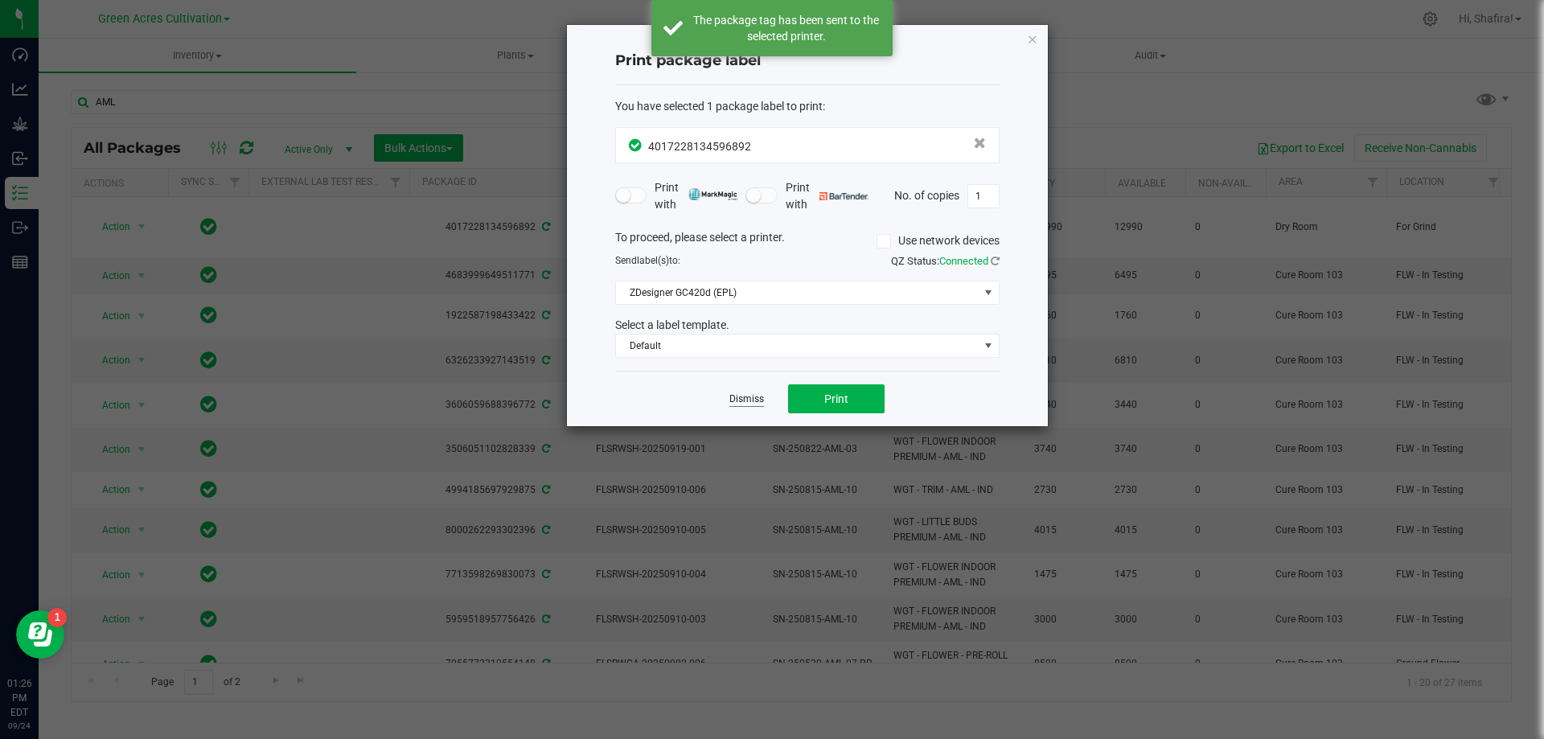
click at [737, 403] on link "Dismiss" at bounding box center [746, 399] width 35 height 14
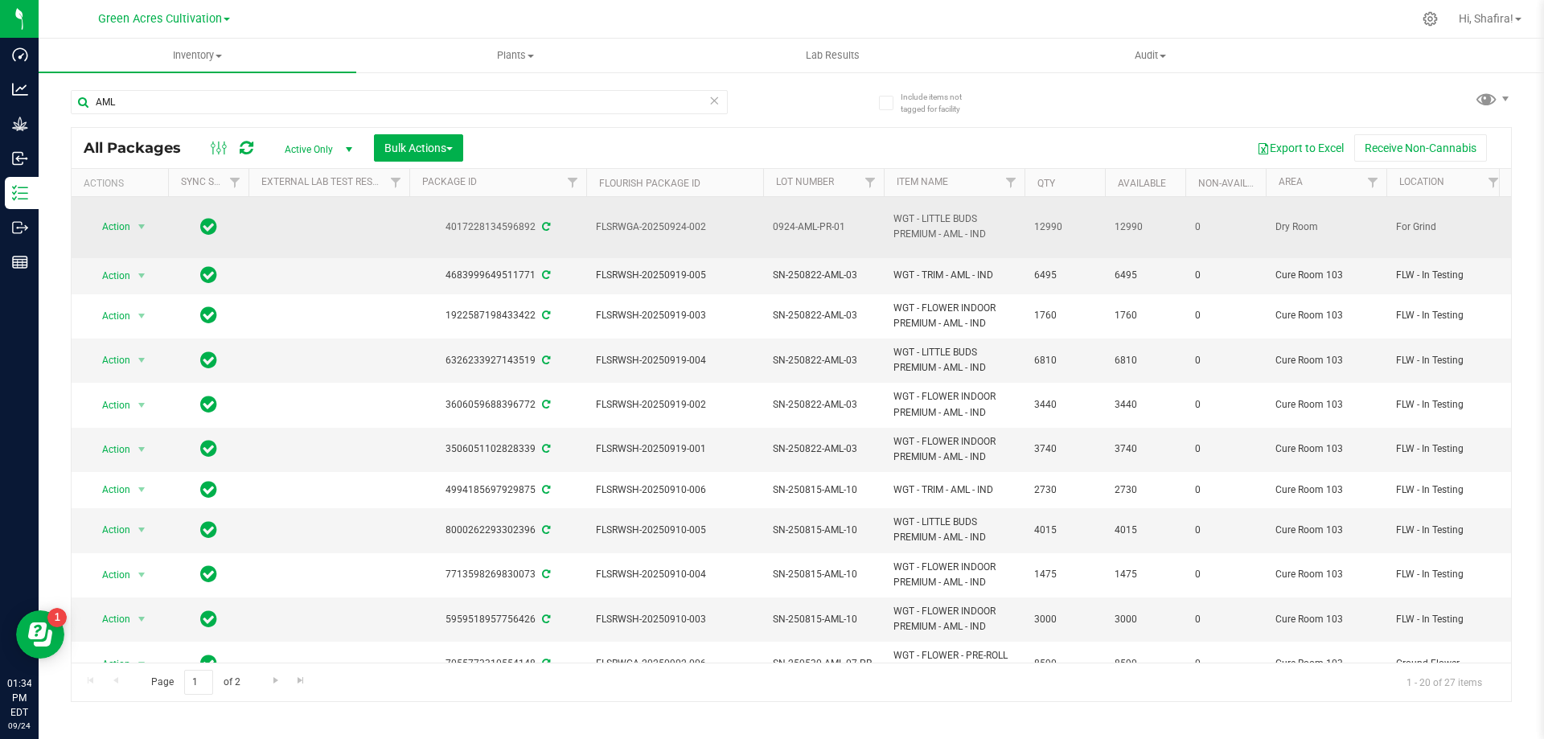
click at [793, 227] on span "0924-AML-PR-01" at bounding box center [823, 227] width 101 height 15
click at [774, 146] on div "Export to Excel Receive Non-Cannabis" at bounding box center [987, 147] width 1024 height 27
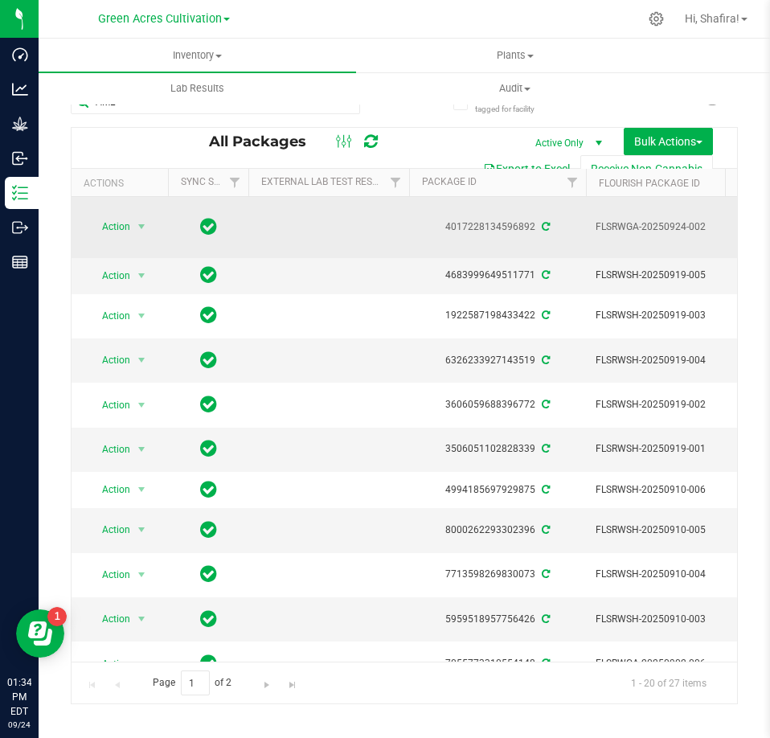
click at [647, 230] on span "FLSRWGA-20250924-002" at bounding box center [675, 227] width 158 height 15
copy tr "FLSRWGA-20250924-002"
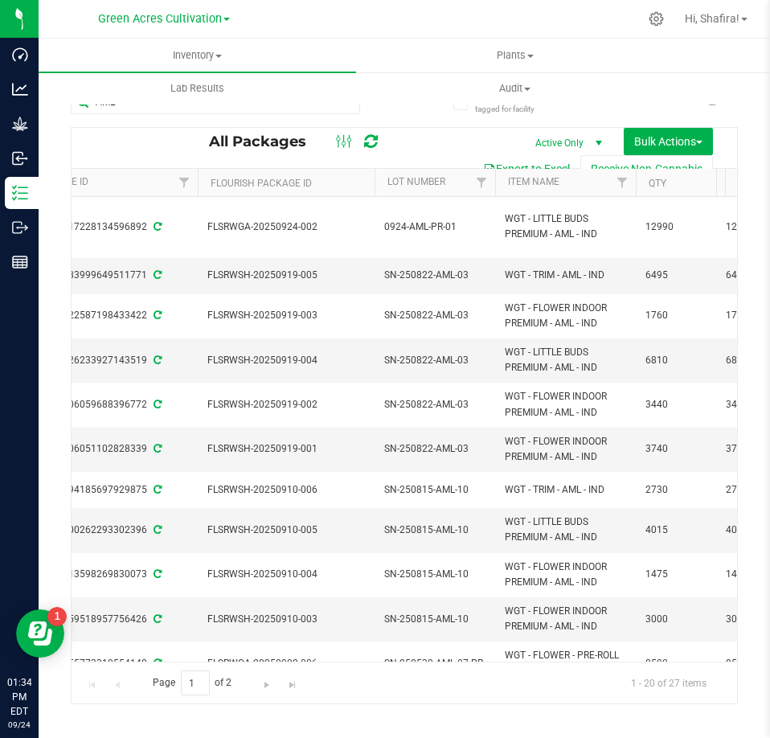
click at [436, 228] on span "0924-AML-PR-01" at bounding box center [434, 227] width 101 height 15
click at [436, 228] on input "0924-AML-PR-01" at bounding box center [431, 227] width 115 height 25
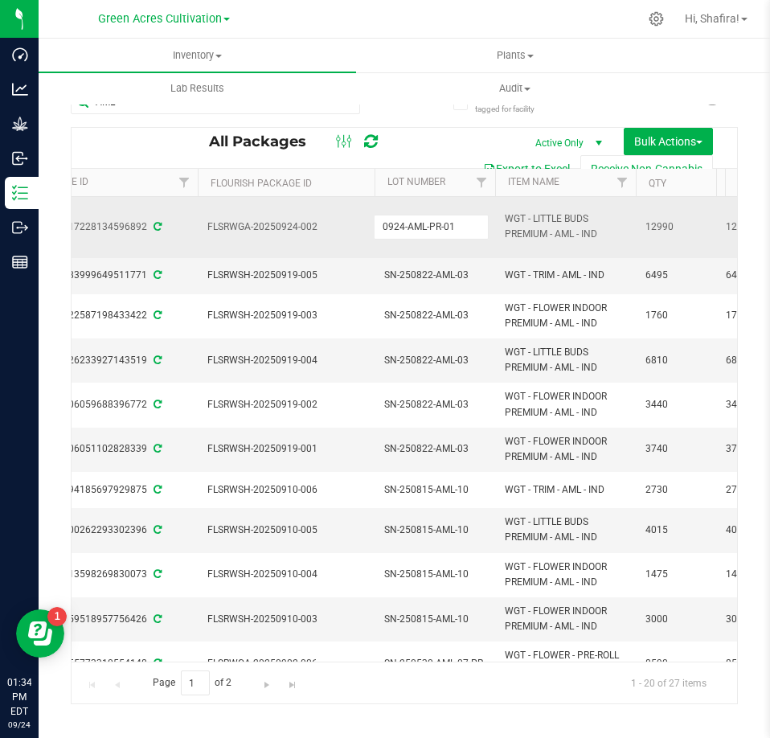
click at [567, 221] on span "WGT - LITTLE BUDS PREMIUM - AML - IND" at bounding box center [565, 227] width 121 height 31
copy tr "WGT - LITTLE BUDS PREMIUM - AML - IND"
